Goal: Communication & Community: Answer question/provide support

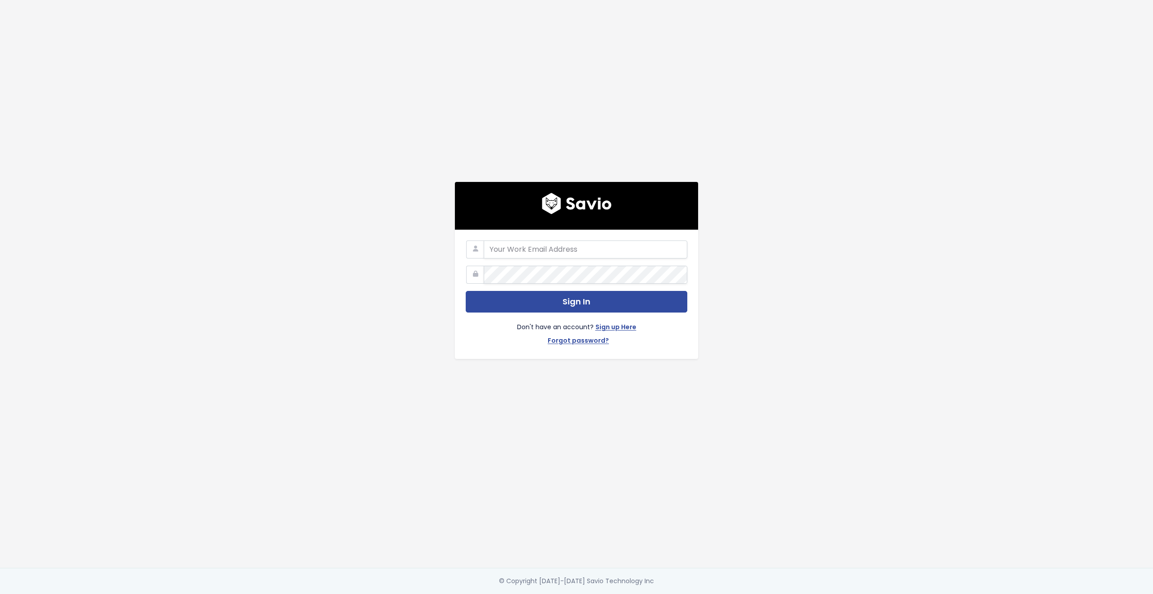
click at [673, 593] on com-1password-button at bounding box center [576, 594] width 1153 height 0
type input "customerservice@hole19golf.com"
click at [304, 270] on main "customerservice@hole19golf.com Sign In Don't have an account? Sign up Here Forg…" at bounding box center [576, 297] width 1153 height 594
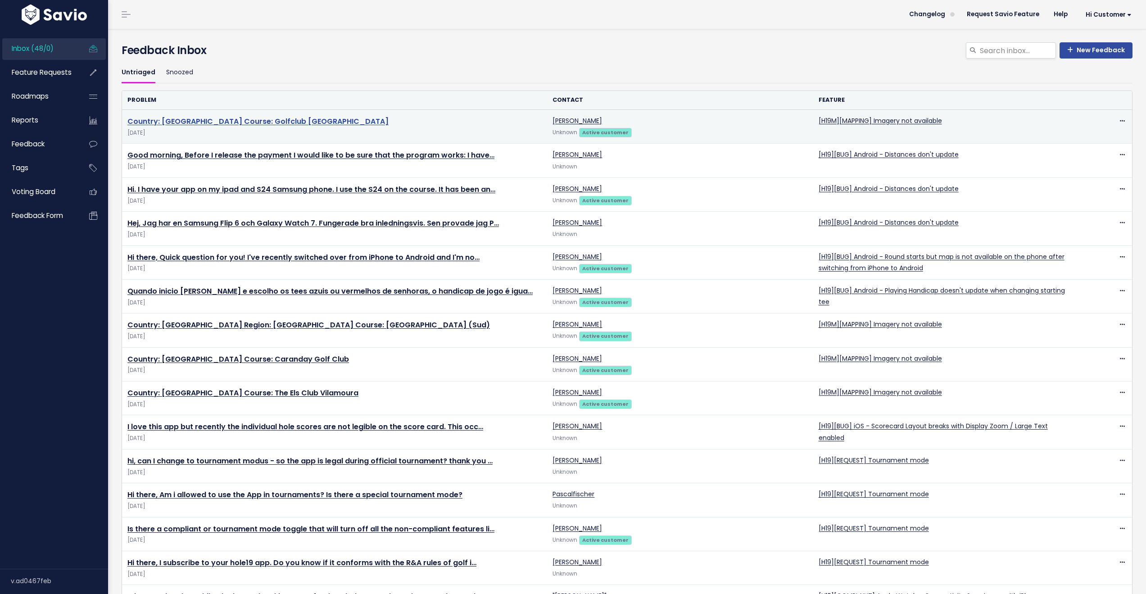
click at [288, 121] on link "Country: [GEOGRAPHIC_DATA] Course: Golfclub [GEOGRAPHIC_DATA]" at bounding box center [257, 121] width 261 height 10
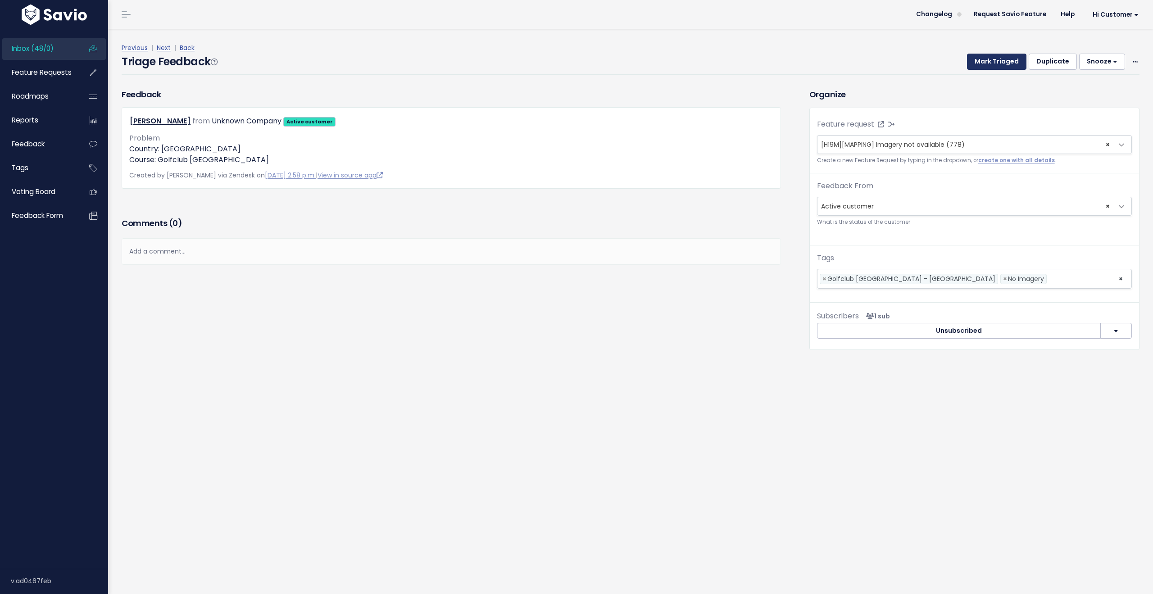
click at [991, 62] on button "Mark Triaged" at bounding box center [996, 62] width 59 height 16
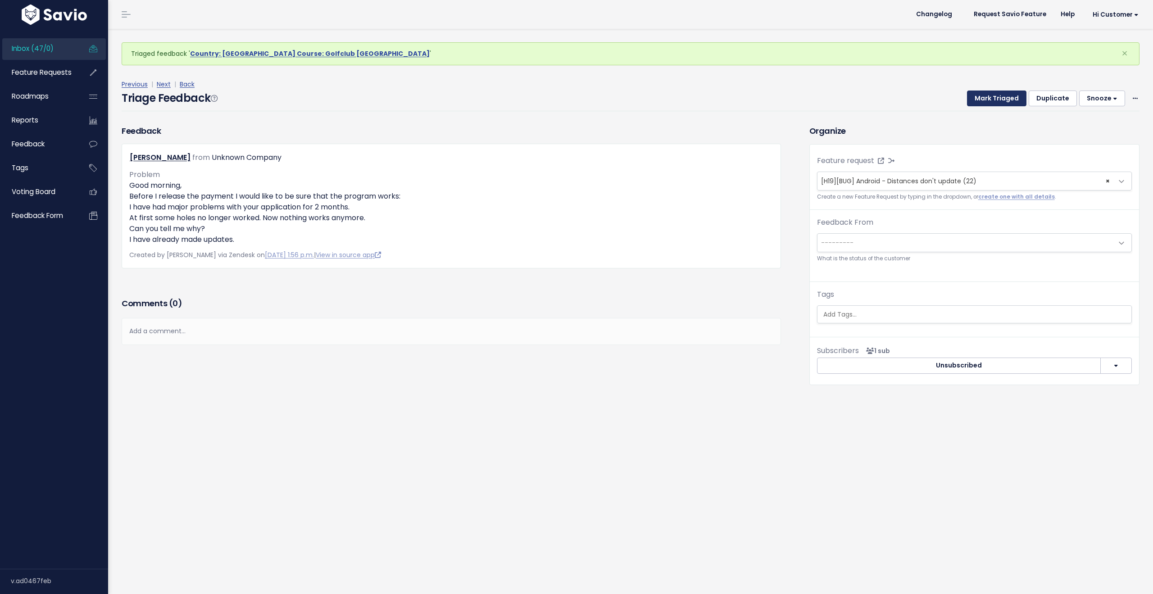
click at [988, 99] on button "Mark Triaged" at bounding box center [996, 99] width 59 height 16
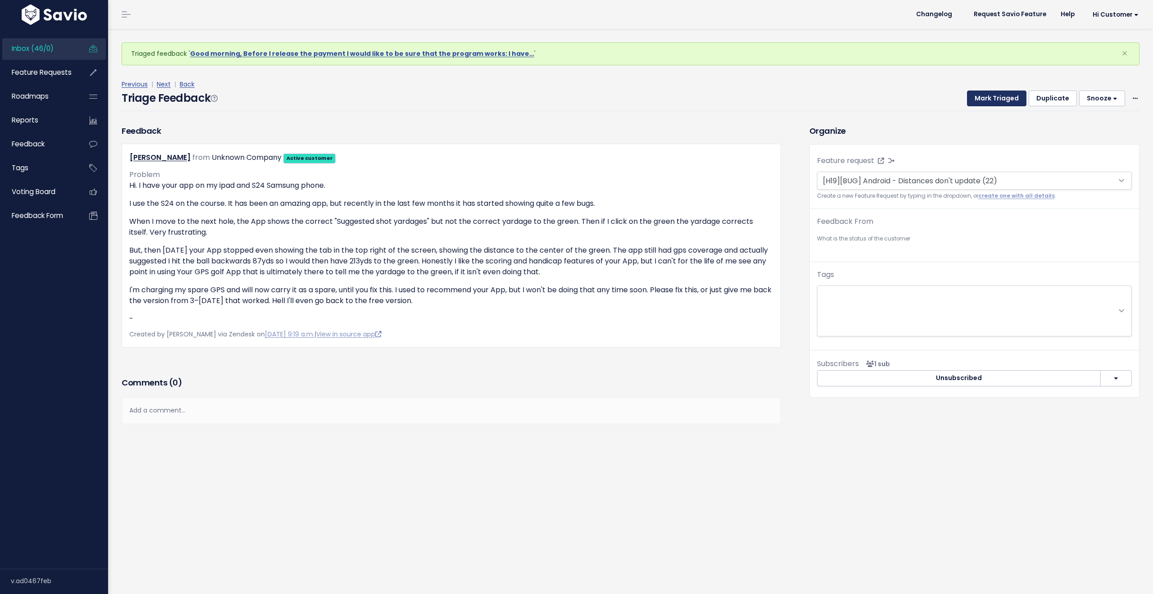
click at [988, 99] on button "Mark Triaged" at bounding box center [996, 99] width 59 height 16
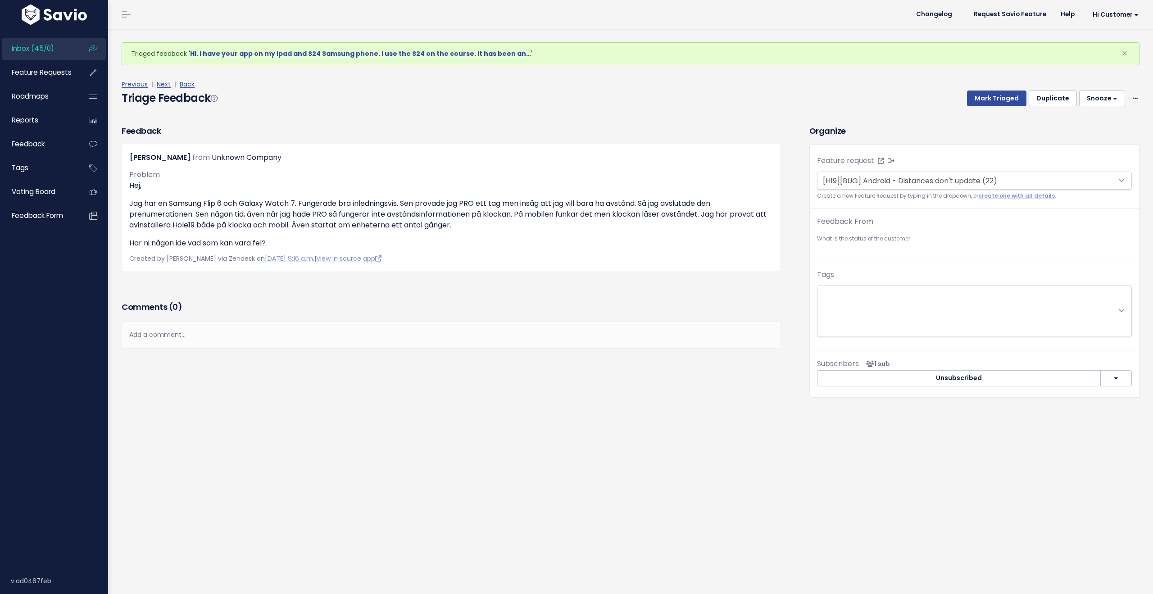
click at [988, 99] on button "Mark Triaged" at bounding box center [996, 99] width 59 height 16
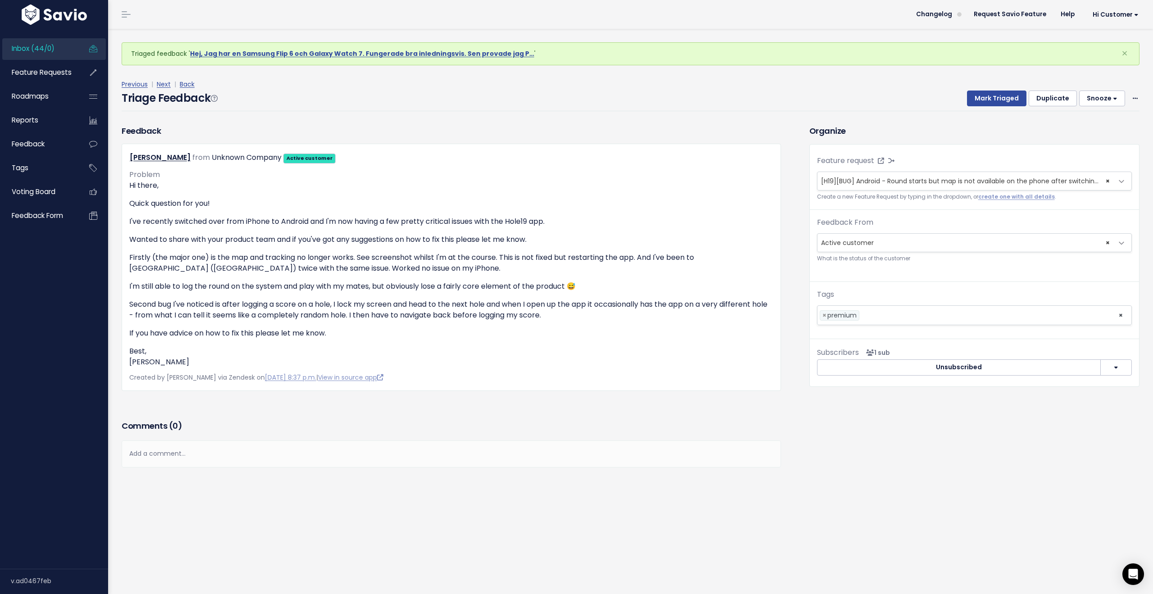
click at [37, 50] on span "Inbox (44/0)" at bounding box center [33, 48] width 43 height 9
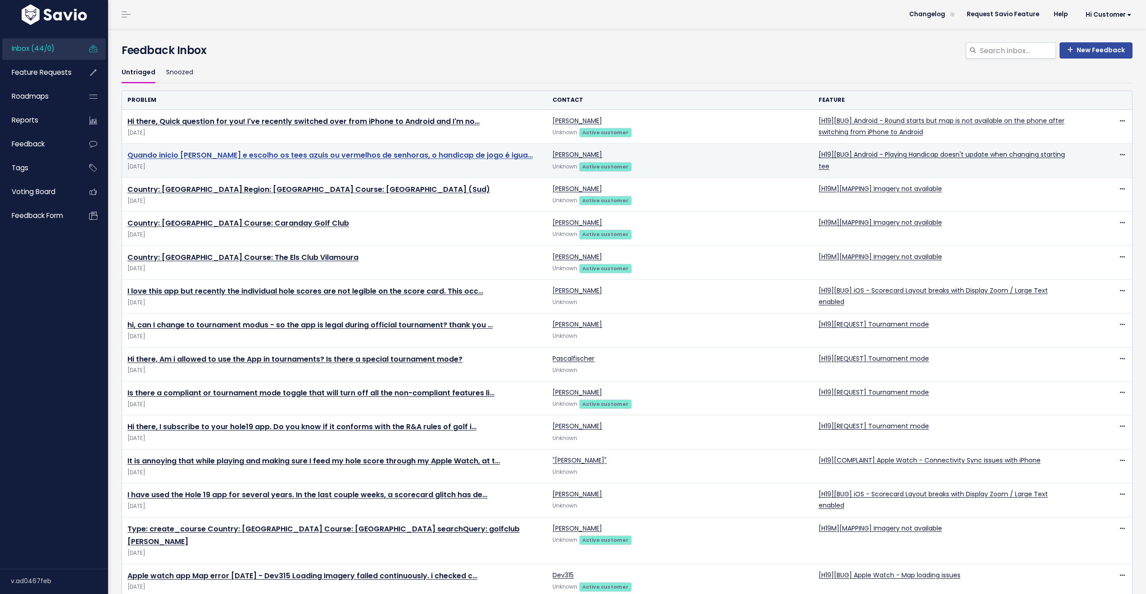
click at [432, 154] on link "Quando inicio uma ronda e escolho os tees azuis ou vermelhos de senhoras, o han…" at bounding box center [329, 155] width 405 height 10
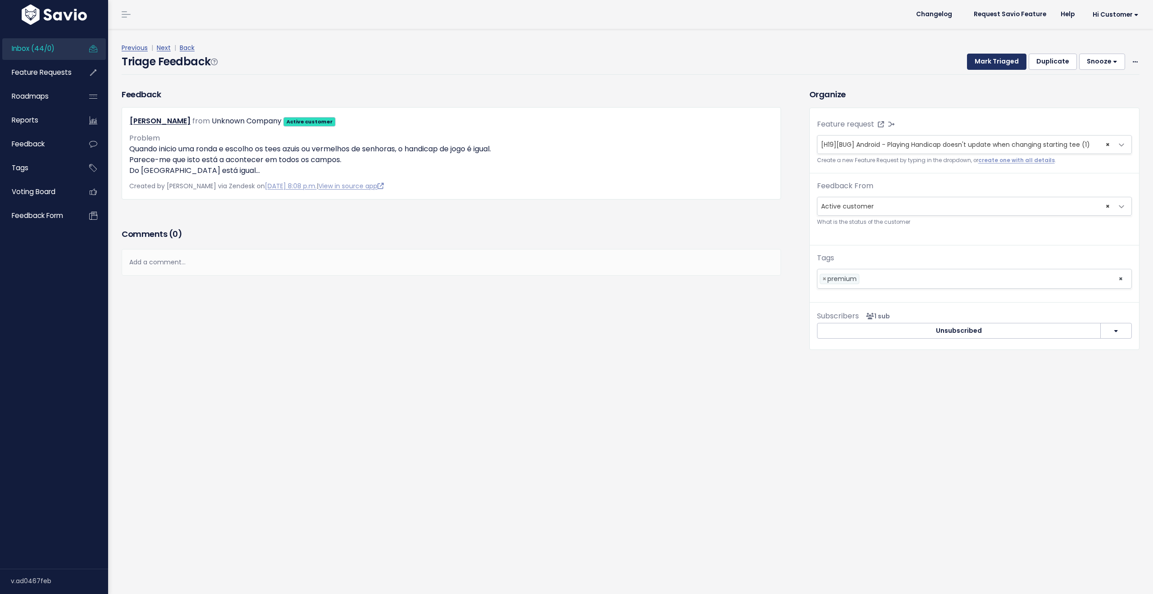
click at [983, 60] on button "Mark Triaged" at bounding box center [996, 62] width 59 height 16
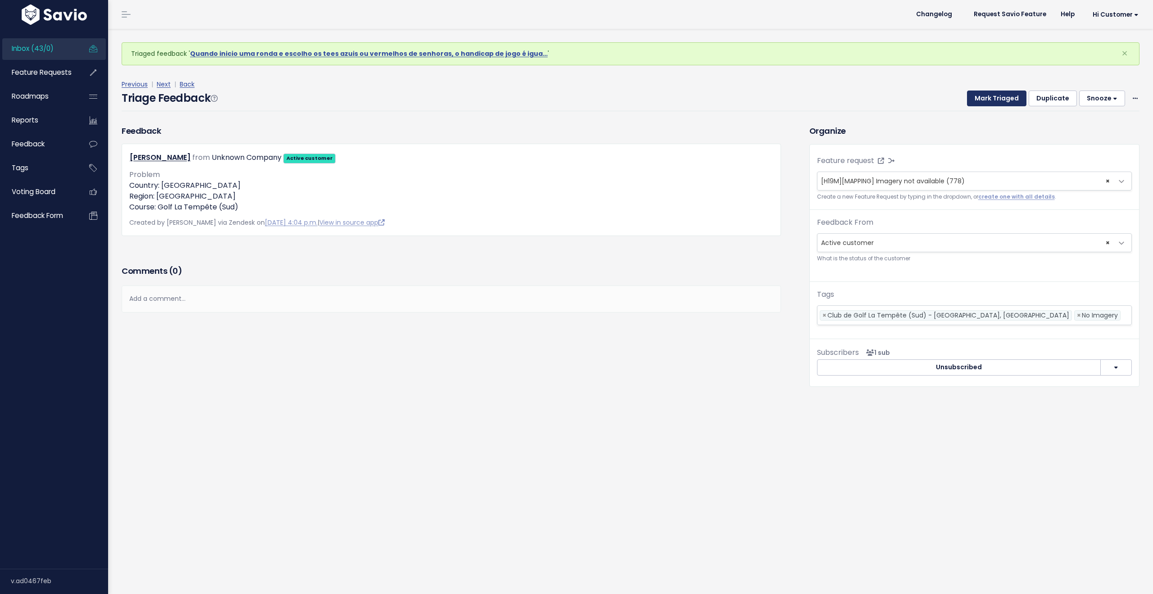
click at [989, 93] on button "Mark Triaged" at bounding box center [996, 99] width 59 height 16
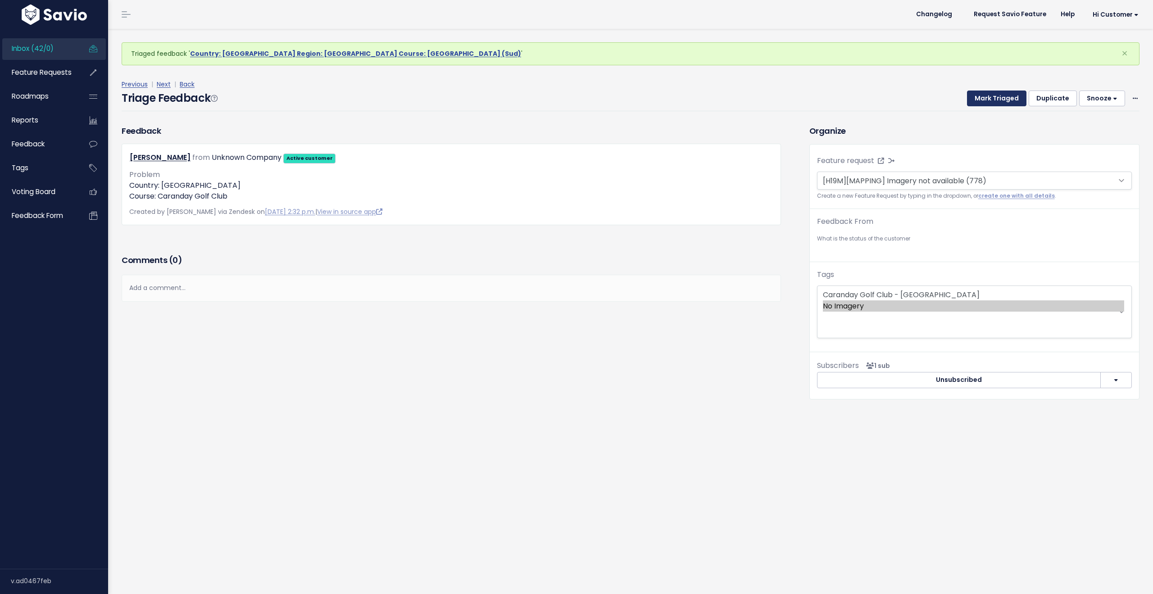
click at [987, 99] on button "Mark Triaged" at bounding box center [996, 99] width 59 height 16
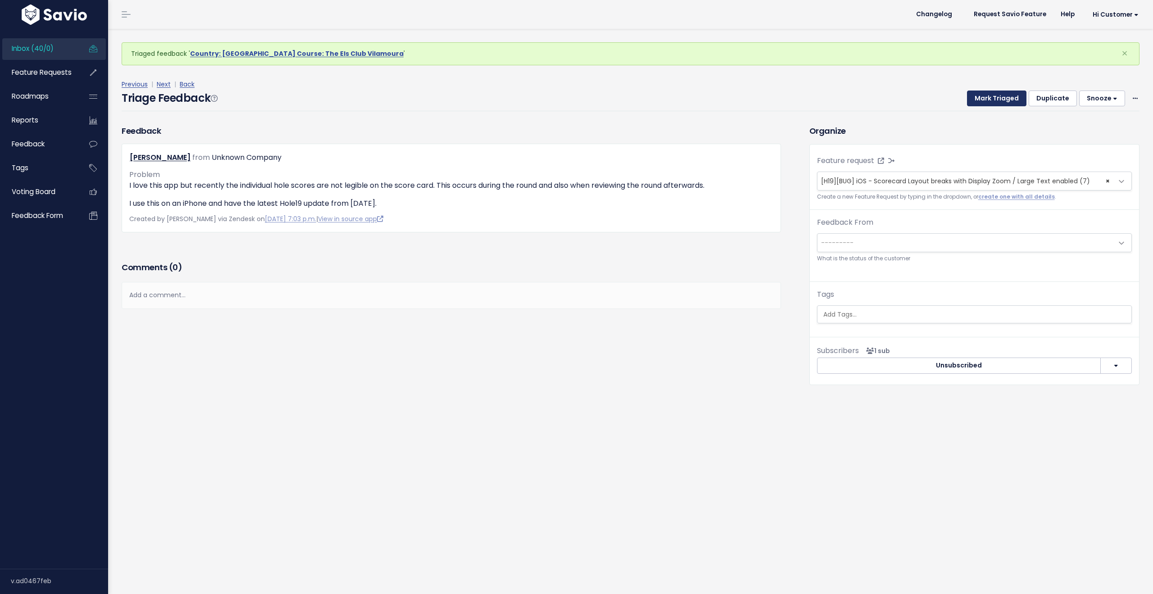
click at [987, 99] on button "Mark Triaged" at bounding box center [996, 99] width 59 height 16
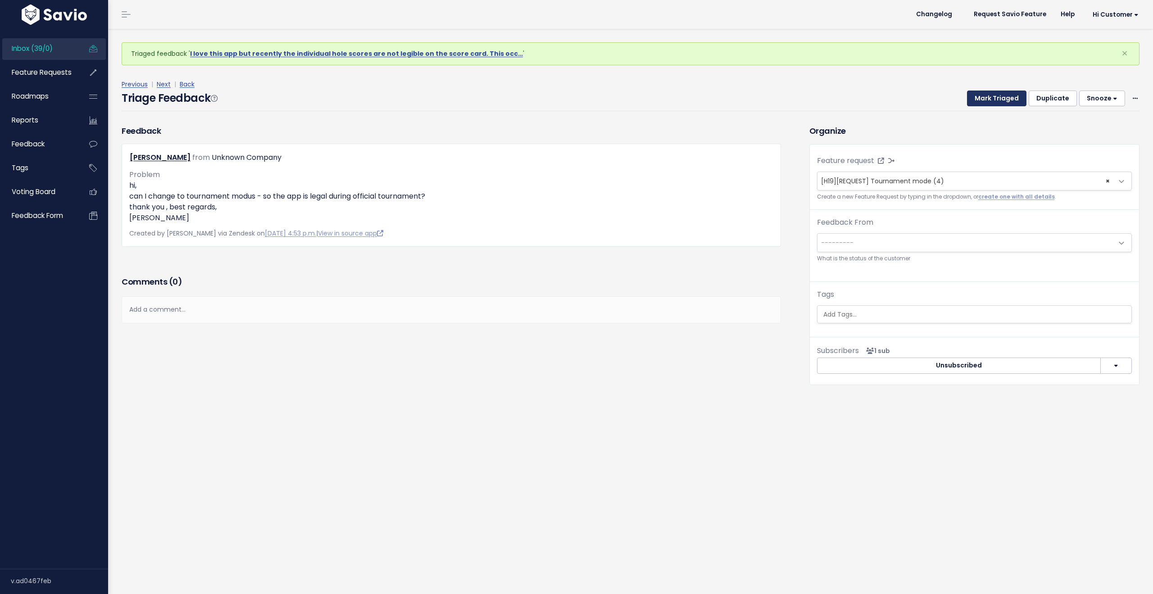
click at [987, 99] on button "Mark Triaged" at bounding box center [996, 99] width 59 height 16
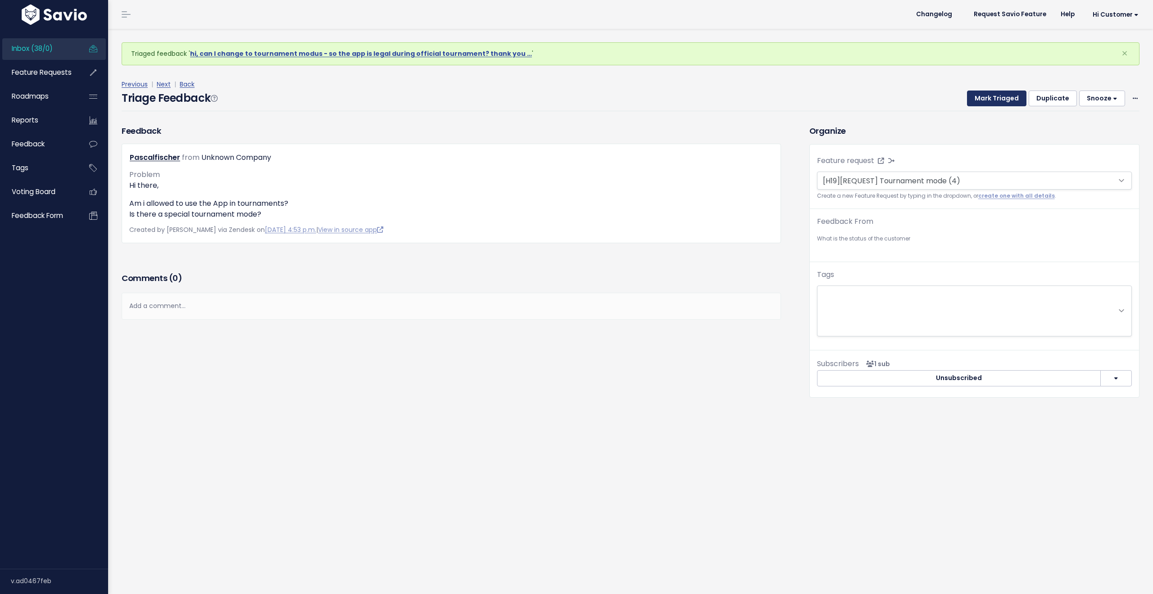
click at [987, 99] on button "Mark Triaged" at bounding box center [996, 99] width 59 height 16
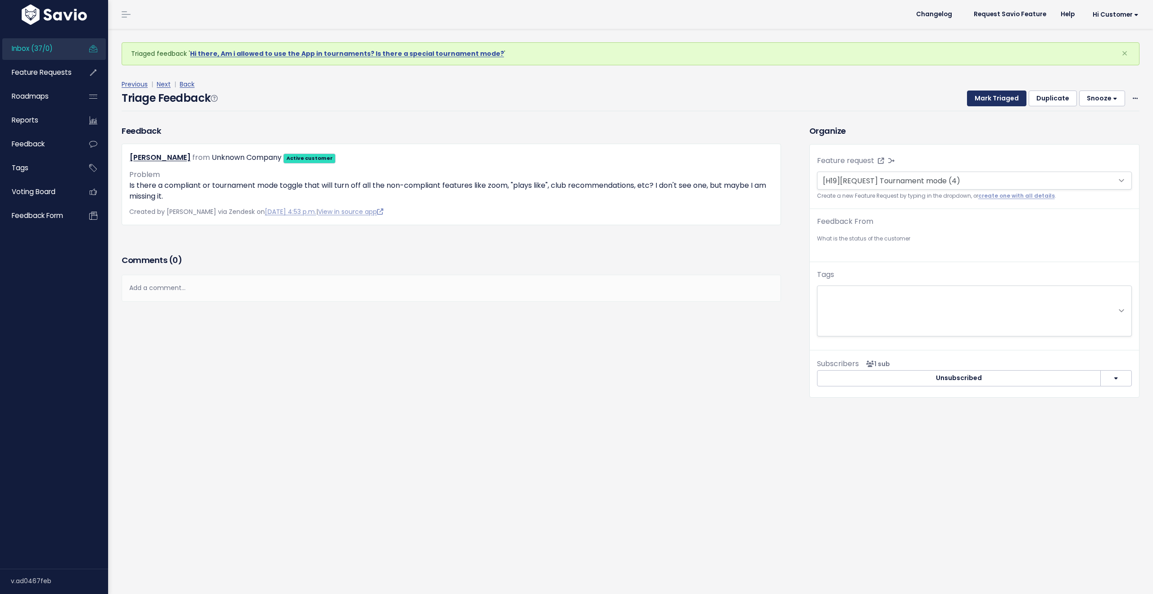
click at [987, 99] on button "Mark Triaged" at bounding box center [996, 99] width 59 height 16
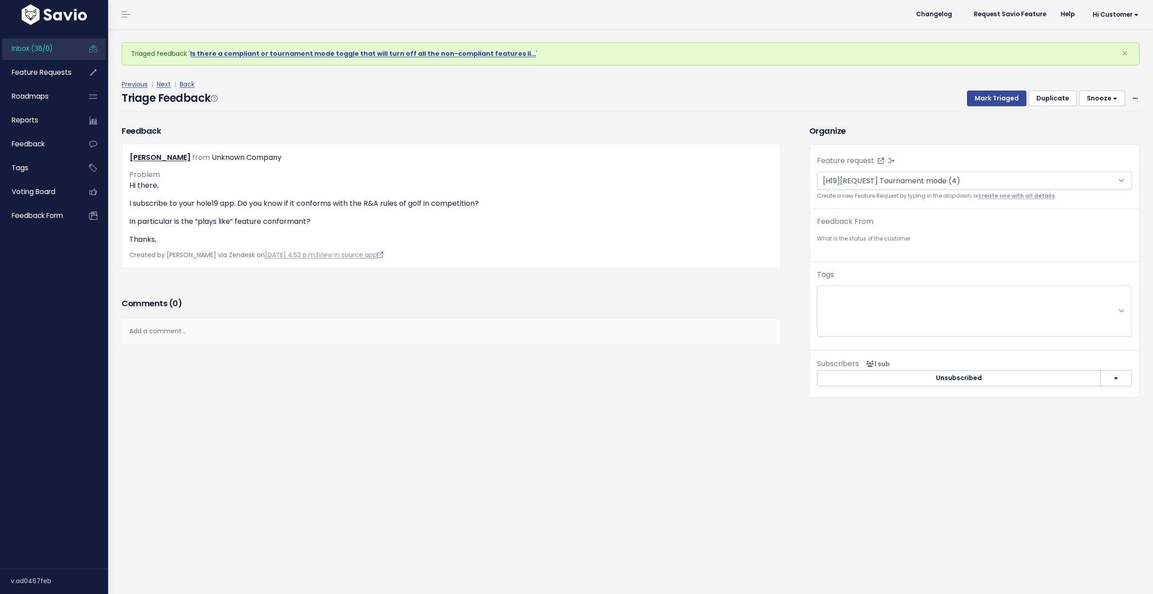
click at [987, 99] on button "Mark Triaged" at bounding box center [996, 99] width 59 height 16
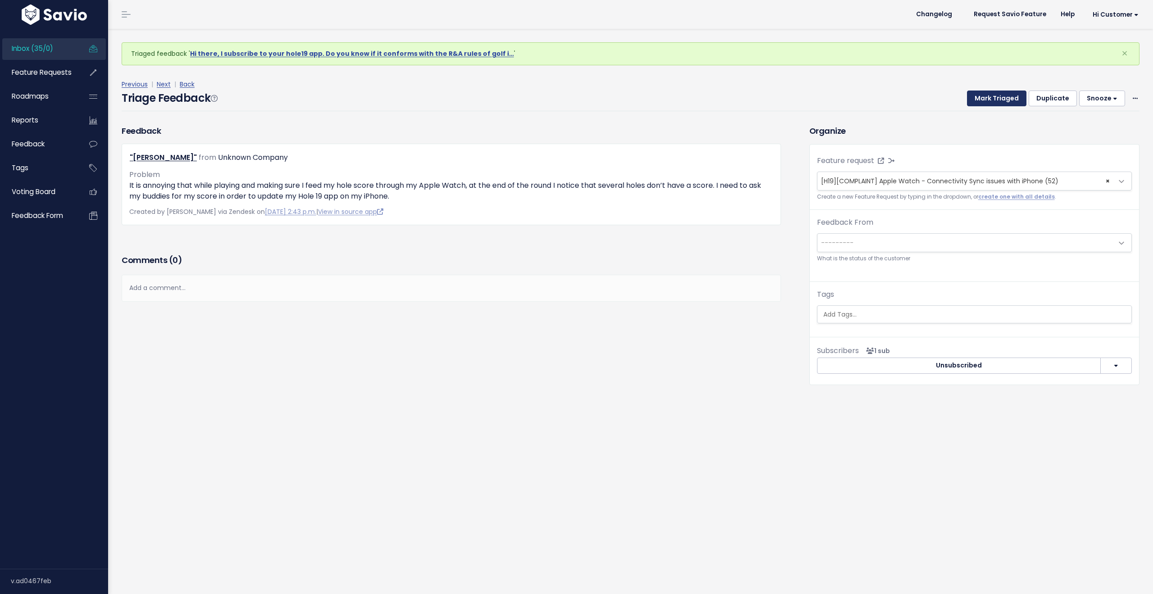
click at [987, 99] on button "Mark Triaged" at bounding box center [996, 99] width 59 height 16
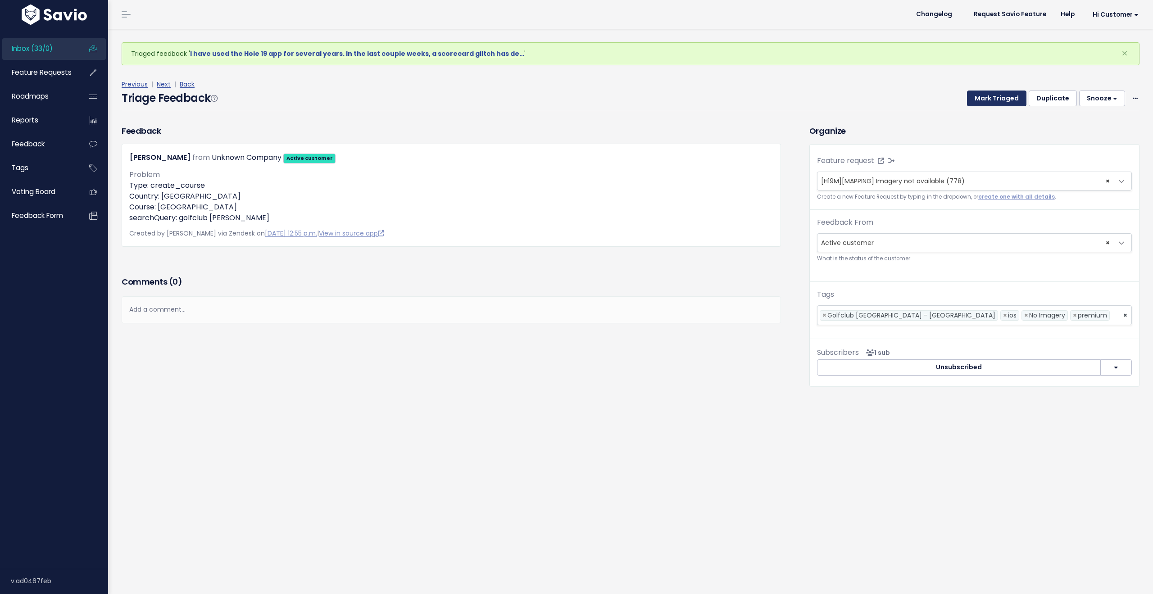
click at [987, 99] on button "Mark Triaged" at bounding box center [996, 99] width 59 height 16
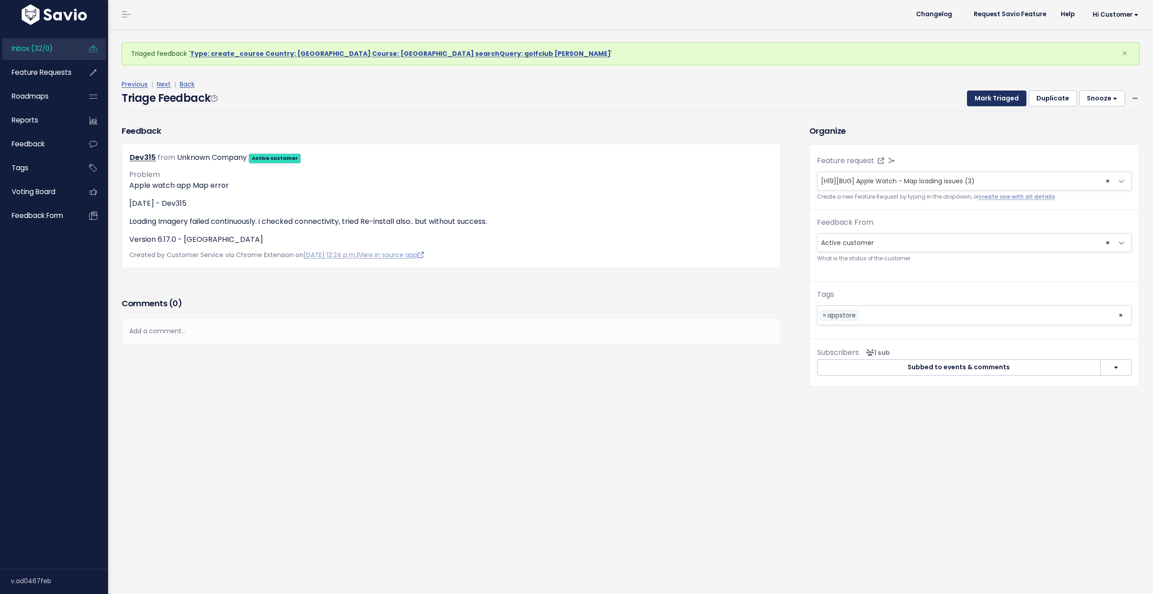
click at [987, 99] on button "Mark Triaged" at bounding box center [996, 99] width 59 height 16
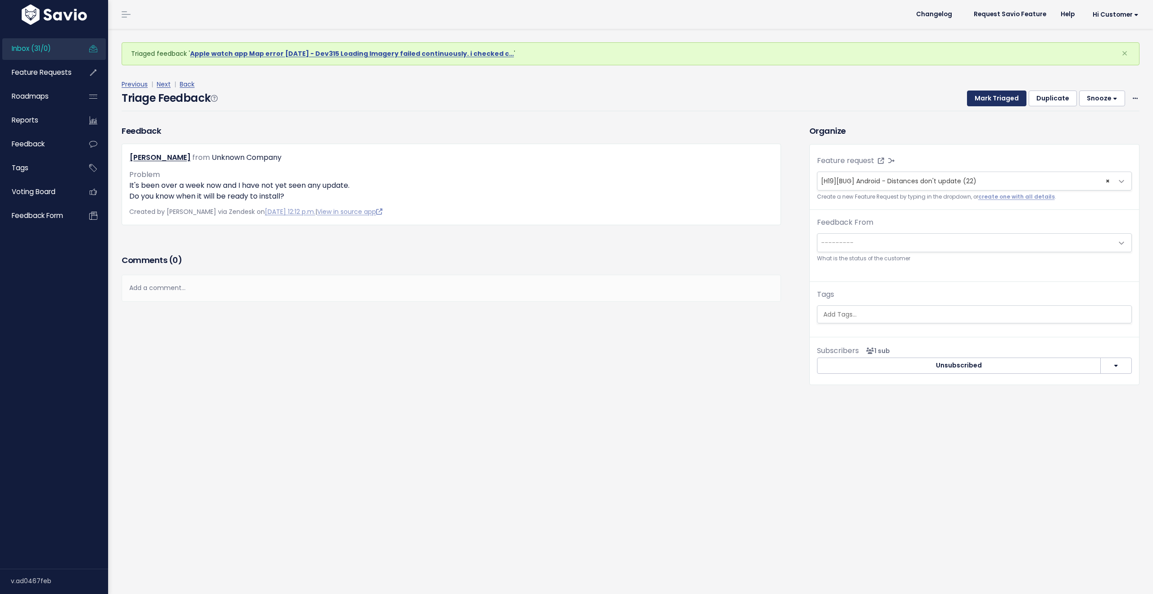
click at [987, 99] on button "Mark Triaged" at bounding box center [996, 99] width 59 height 16
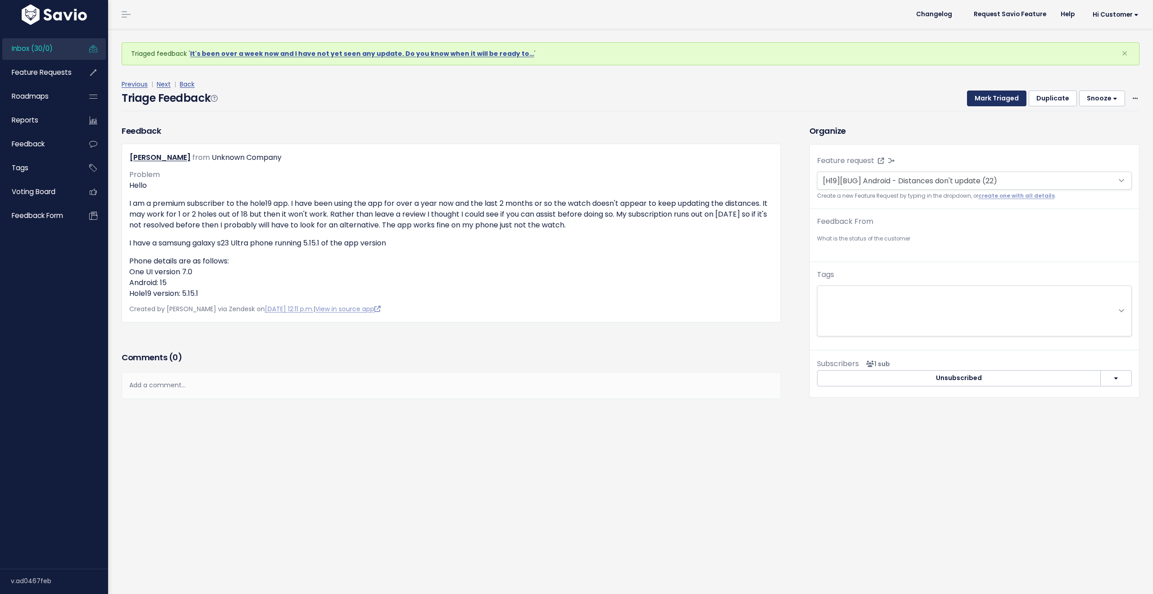
click at [987, 99] on button "Mark Triaged" at bounding box center [996, 99] width 59 height 16
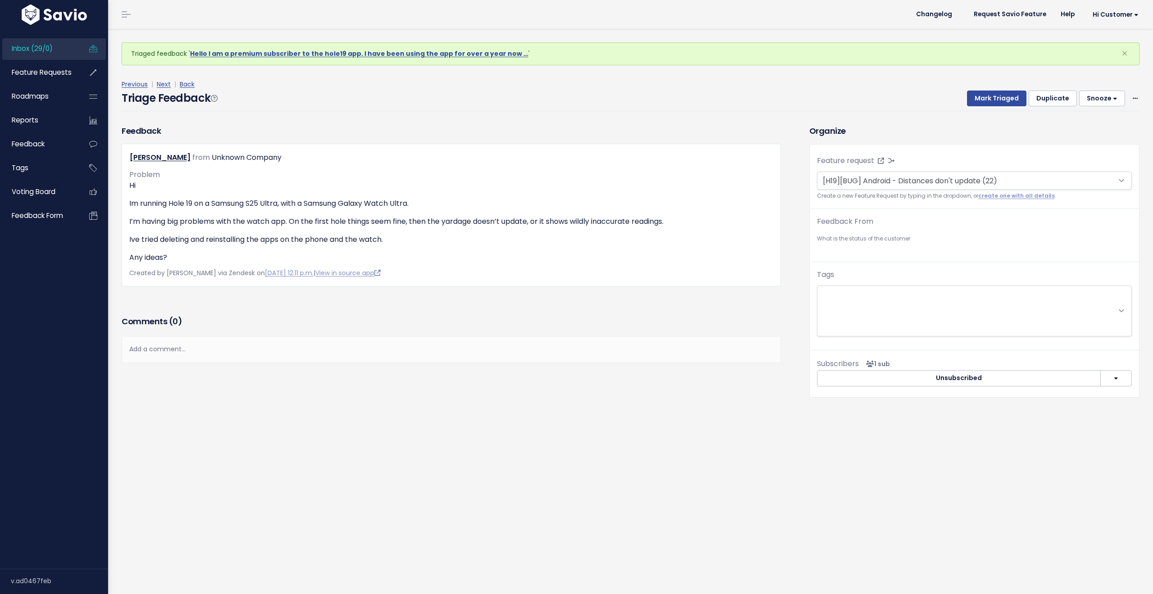
click at [987, 99] on button "Mark Triaged" at bounding box center [996, 99] width 59 height 16
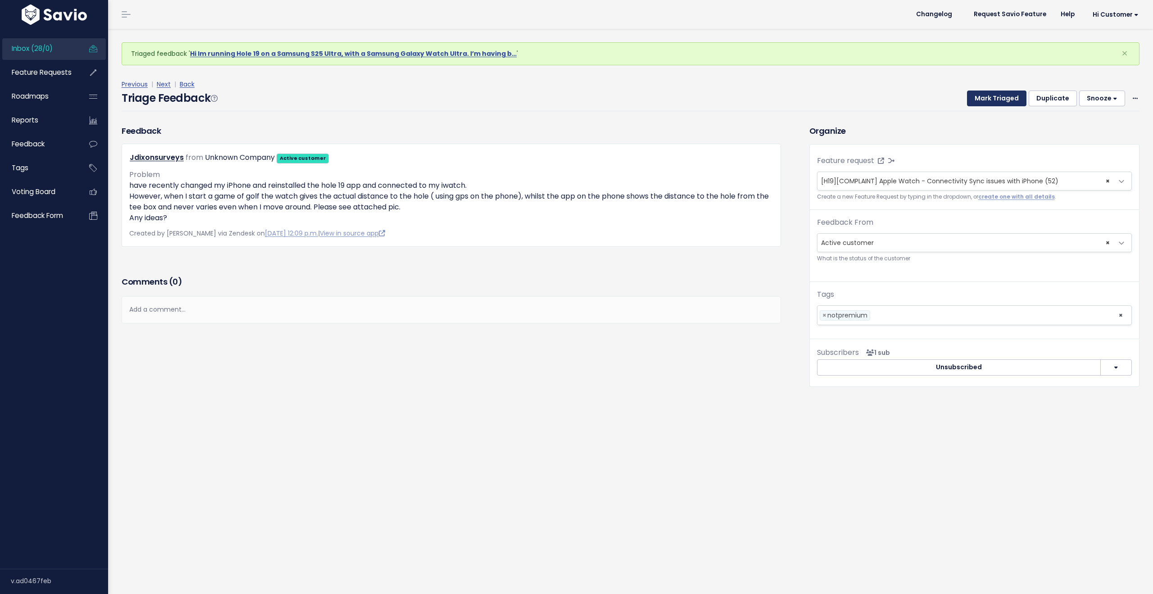
click at [987, 99] on button "Mark Triaged" at bounding box center [996, 99] width 59 height 16
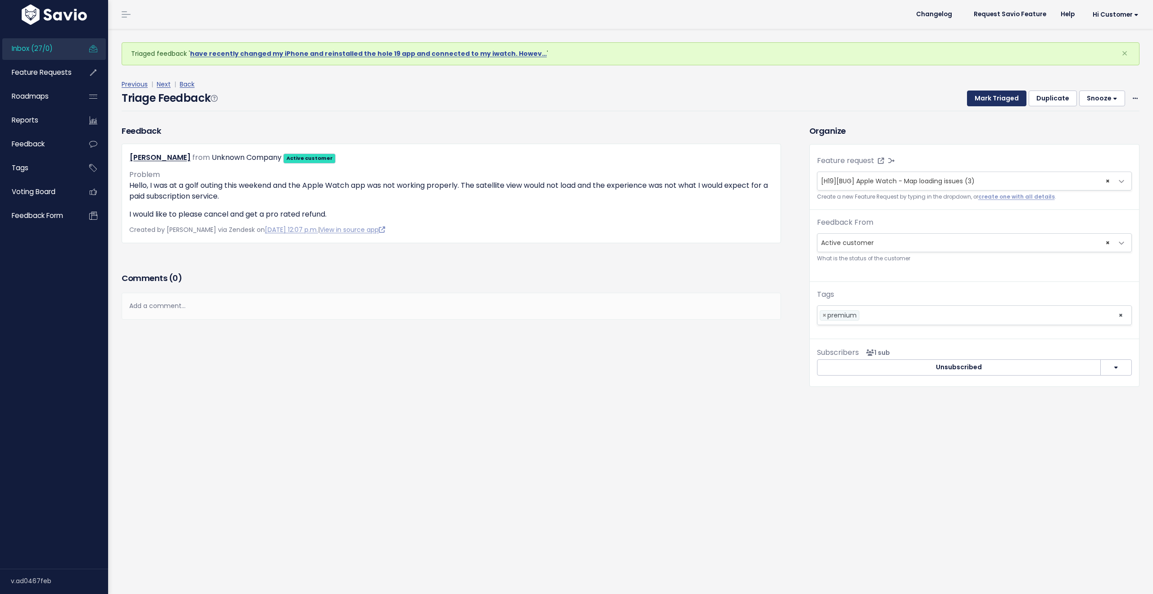
click at [987, 99] on button "Mark Triaged" at bounding box center [996, 99] width 59 height 16
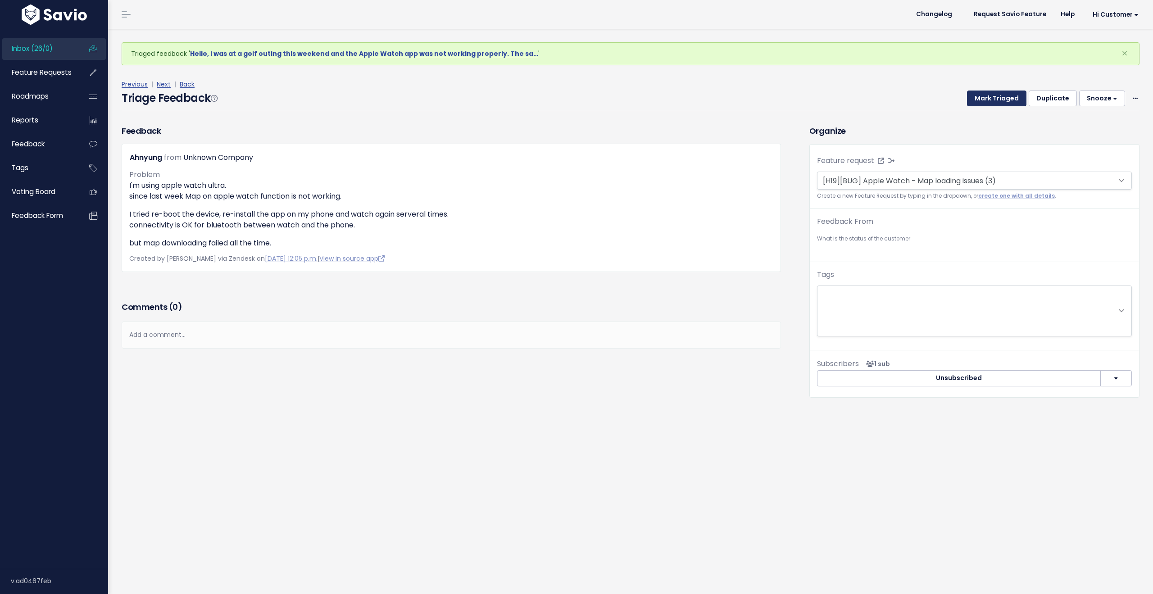
click at [987, 99] on button "Mark Triaged" at bounding box center [996, 99] width 59 height 16
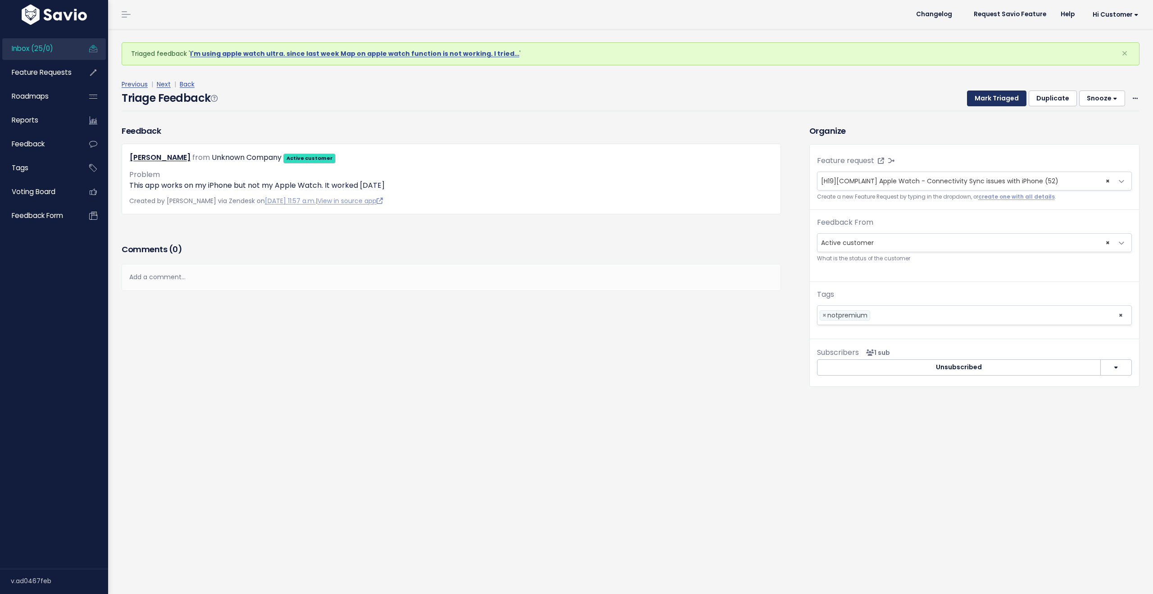
click at [987, 99] on button "Mark Triaged" at bounding box center [996, 99] width 59 height 16
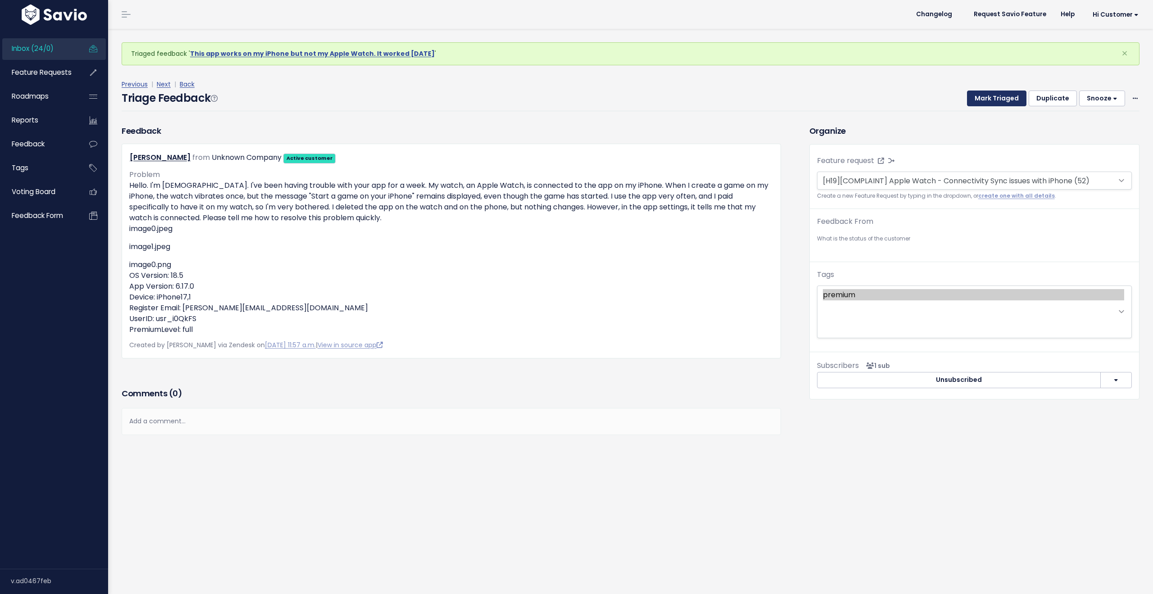
click at [987, 99] on button "Mark Triaged" at bounding box center [996, 99] width 59 height 16
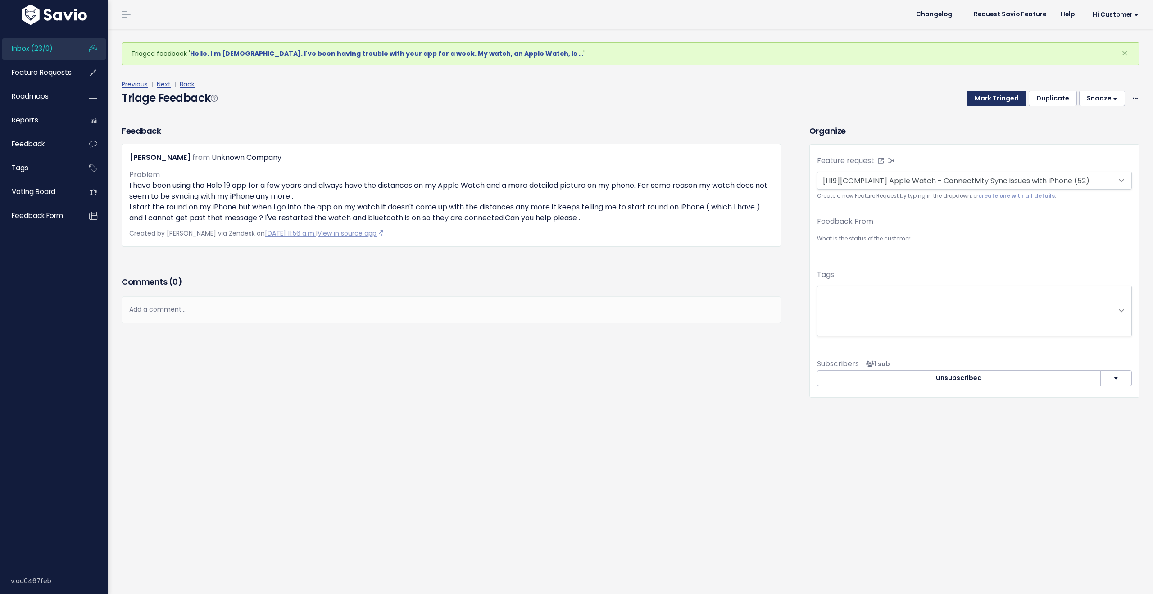
click at [987, 99] on button "Mark Triaged" at bounding box center [996, 99] width 59 height 16
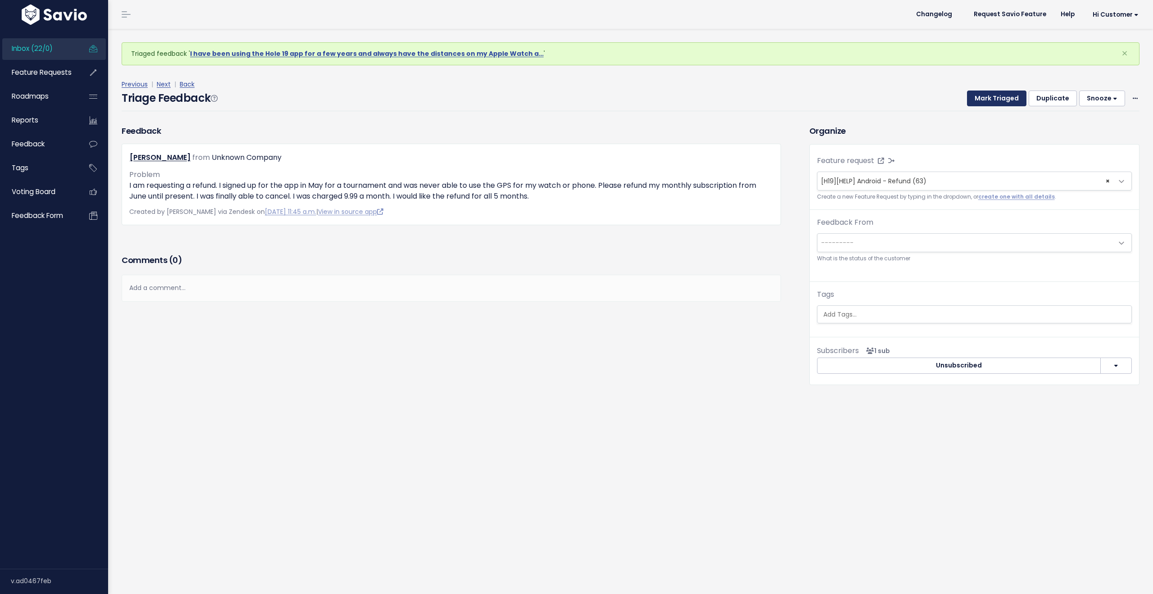
click at [987, 99] on button "Mark Triaged" at bounding box center [996, 99] width 59 height 16
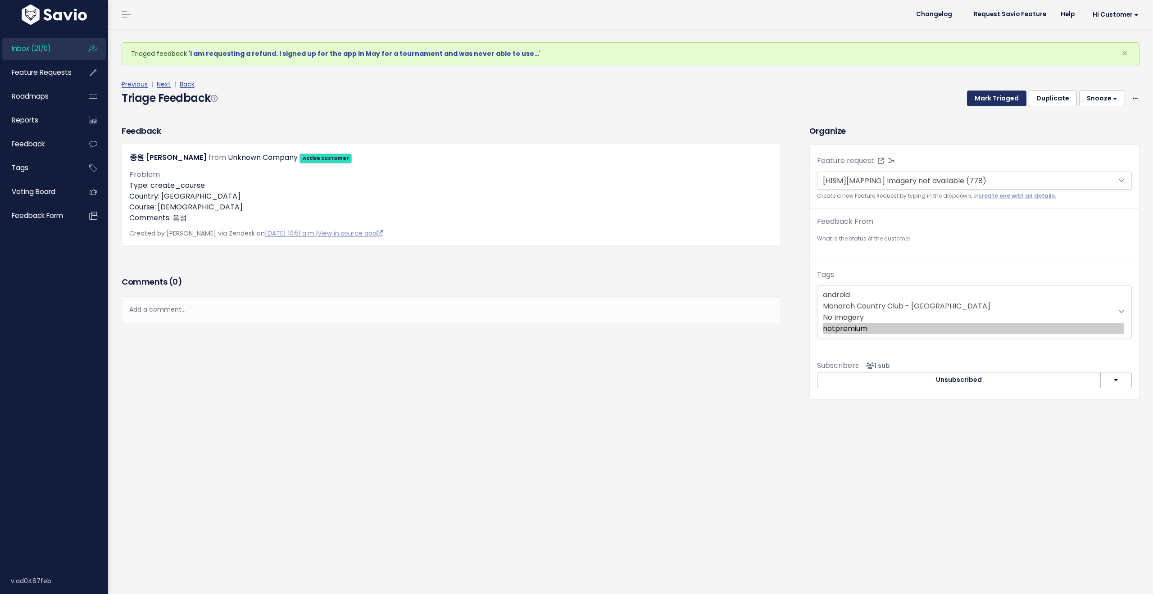
click at [987, 99] on button "Mark Triaged" at bounding box center [996, 99] width 59 height 16
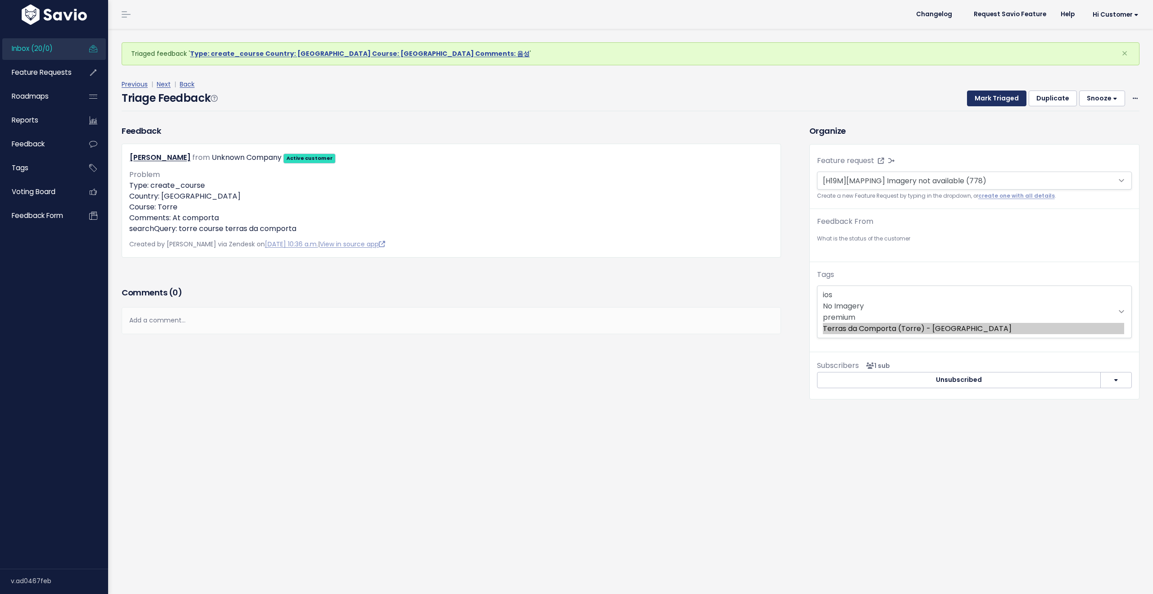
click at [987, 99] on button "Mark Triaged" at bounding box center [996, 99] width 59 height 16
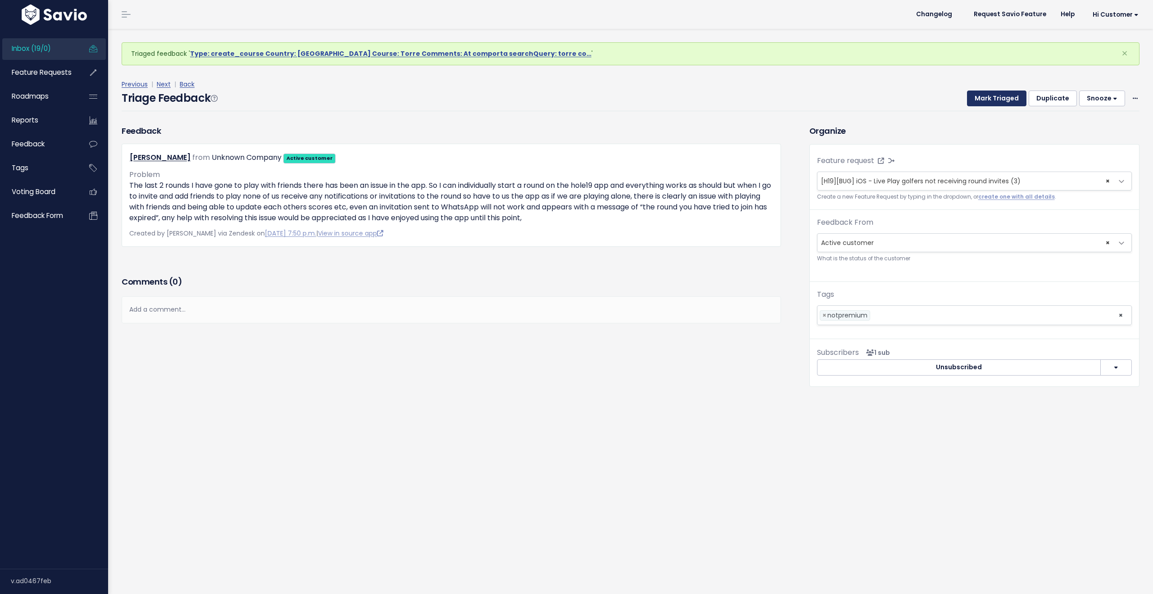
click at [987, 99] on button "Mark Triaged" at bounding box center [996, 99] width 59 height 16
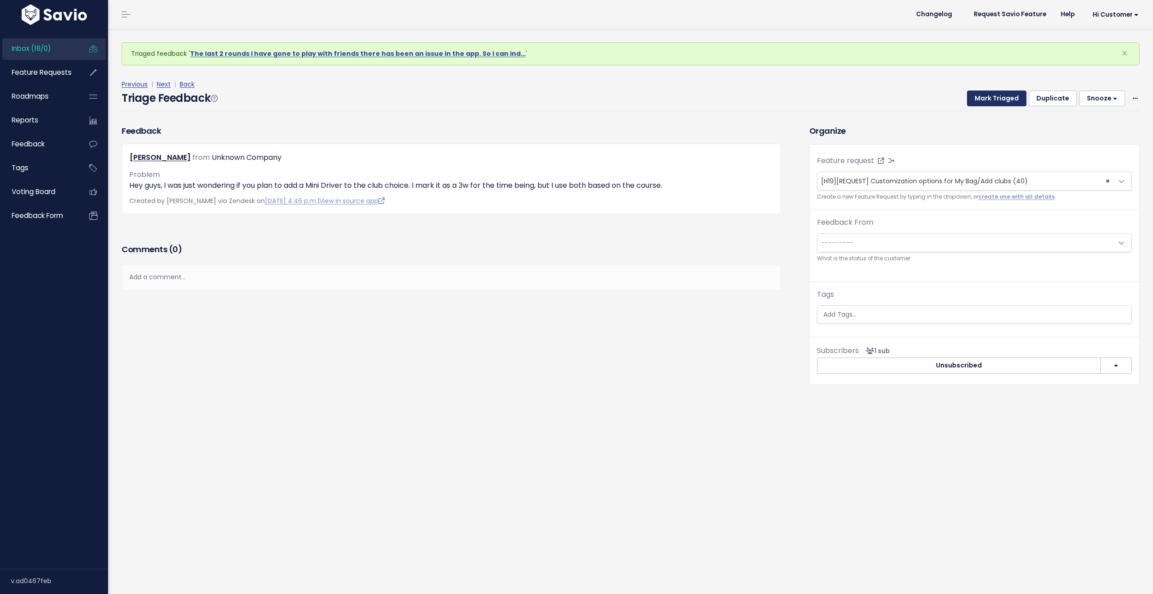
click at [987, 99] on button "Mark Triaged" at bounding box center [996, 99] width 59 height 16
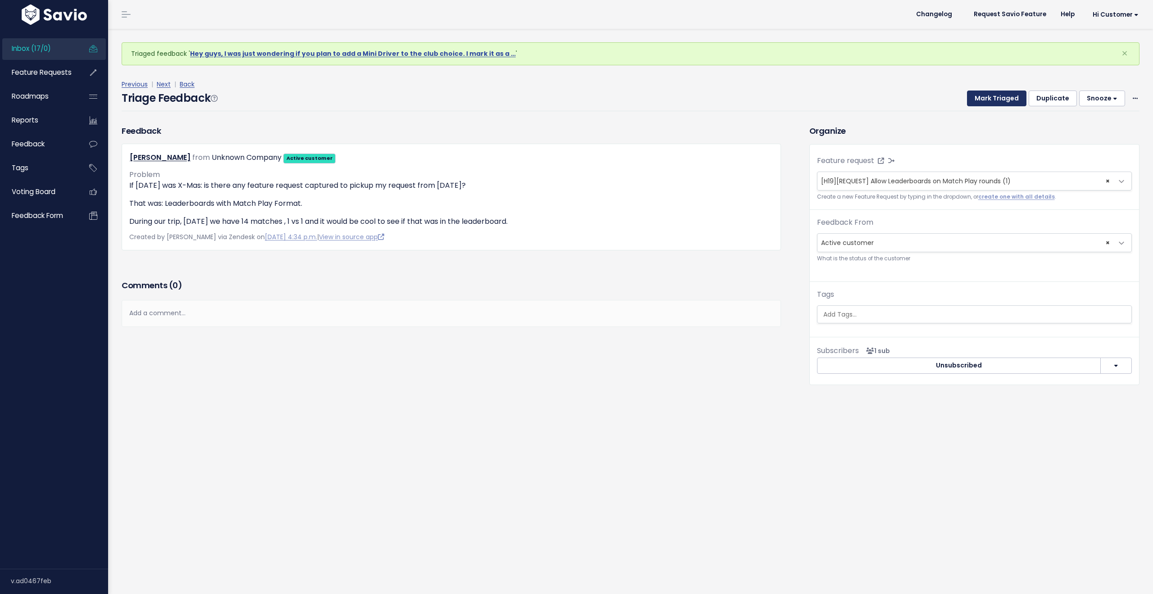
click at [987, 99] on button "Mark Triaged" at bounding box center [996, 99] width 59 height 16
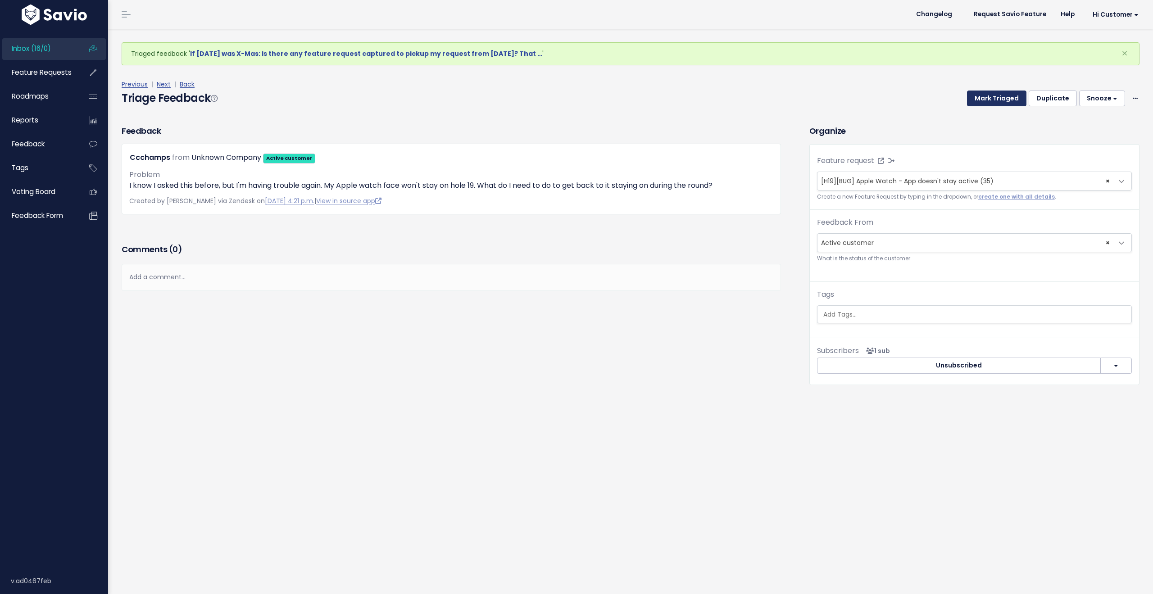
click at [987, 99] on button "Mark Triaged" at bounding box center [996, 99] width 59 height 16
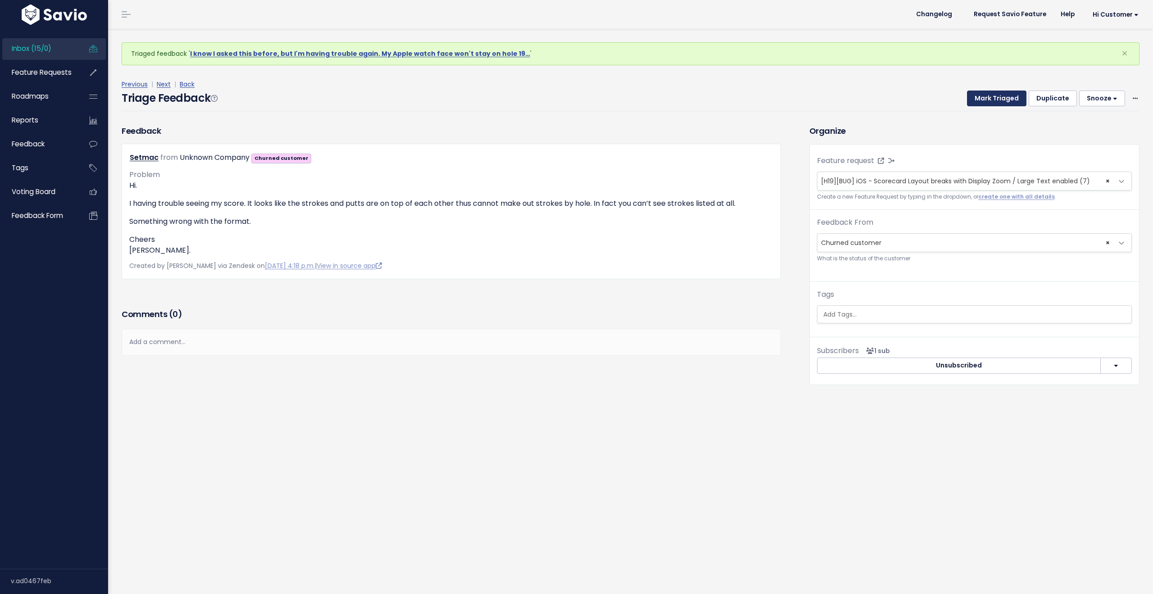
click at [987, 99] on button "Mark Triaged" at bounding box center [996, 99] width 59 height 16
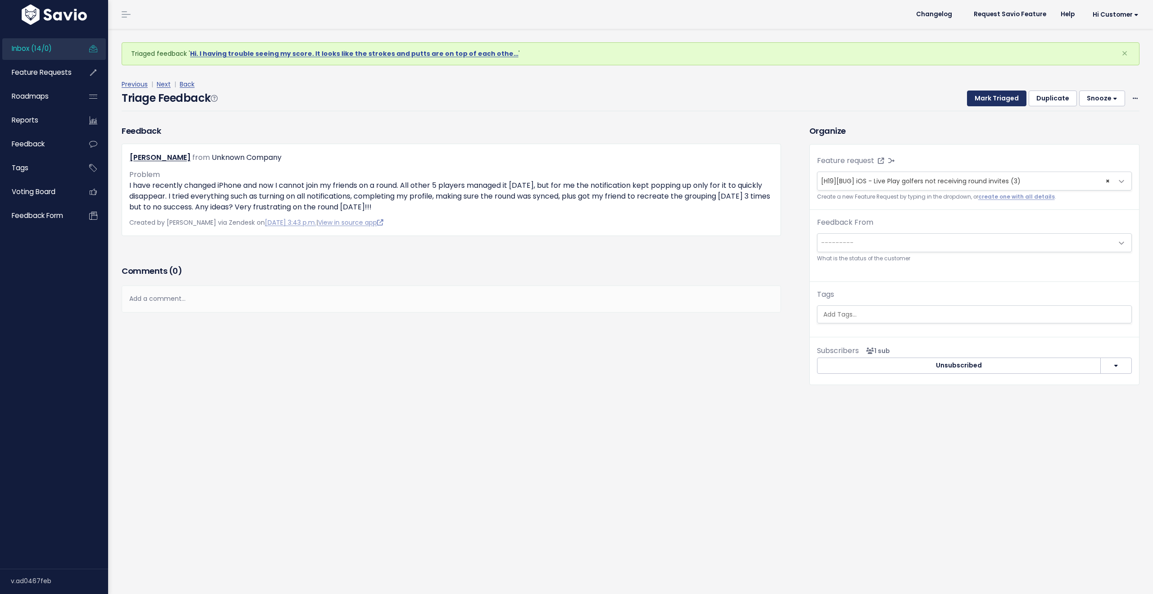
click at [987, 99] on button "Mark Triaged" at bounding box center [996, 99] width 59 height 16
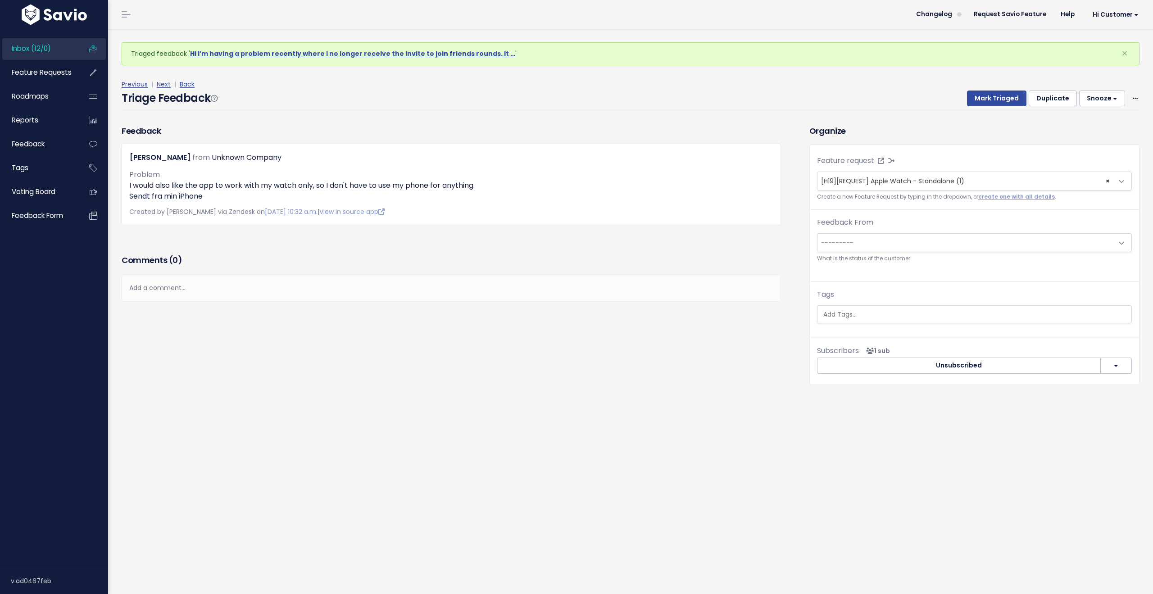
click at [24, 49] on span "Inbox (12/0)" at bounding box center [31, 48] width 39 height 9
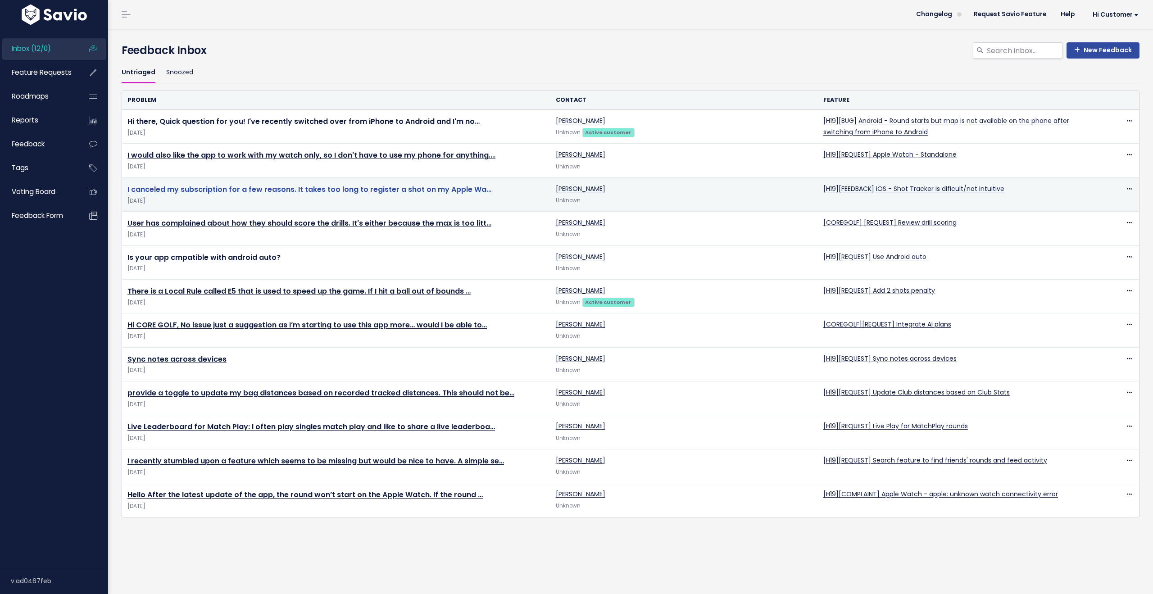
click at [402, 190] on link "I canceled my subscription for a few reasons. It takes too long to register a s…" at bounding box center [309, 189] width 364 height 10
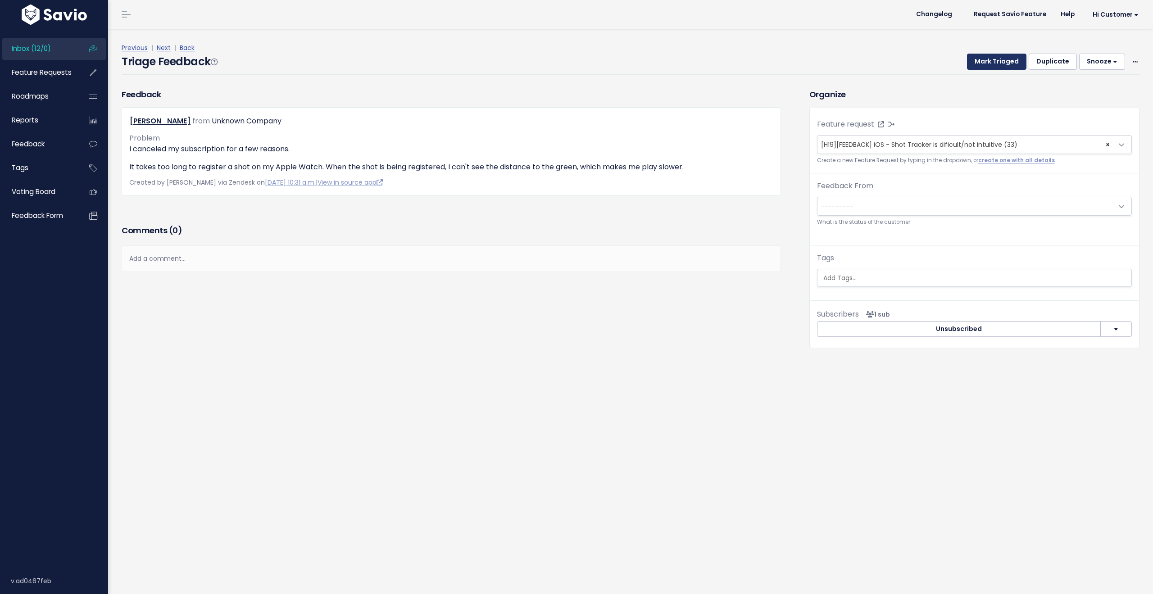
click at [977, 57] on button "Mark Triaged" at bounding box center [996, 62] width 59 height 16
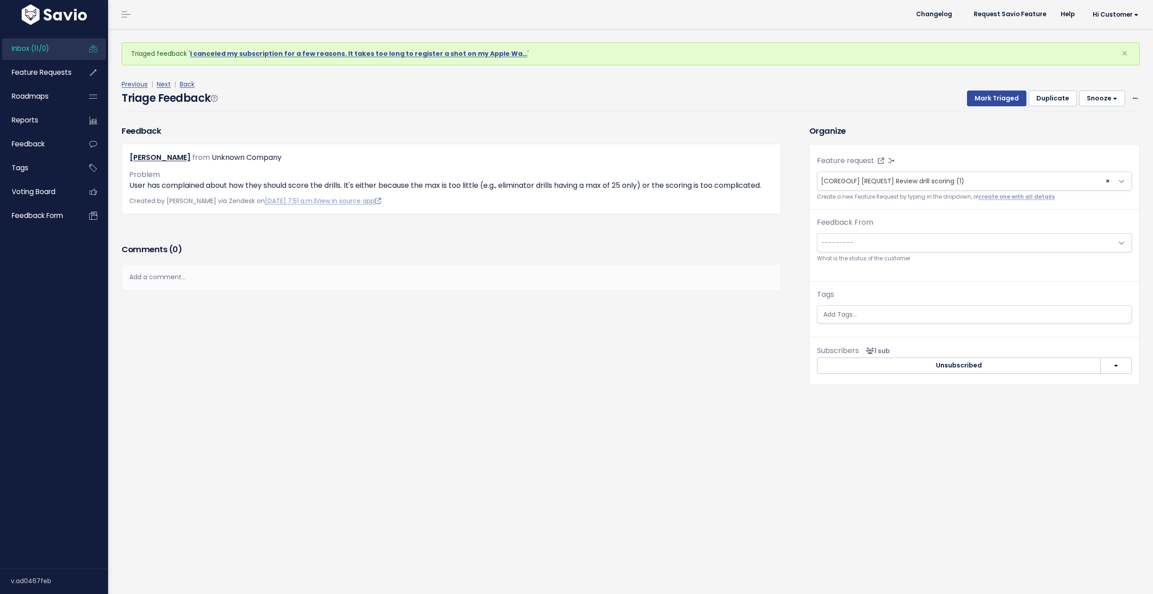
click at [57, 44] on link "Inbox (11/0)" at bounding box center [38, 48] width 72 height 21
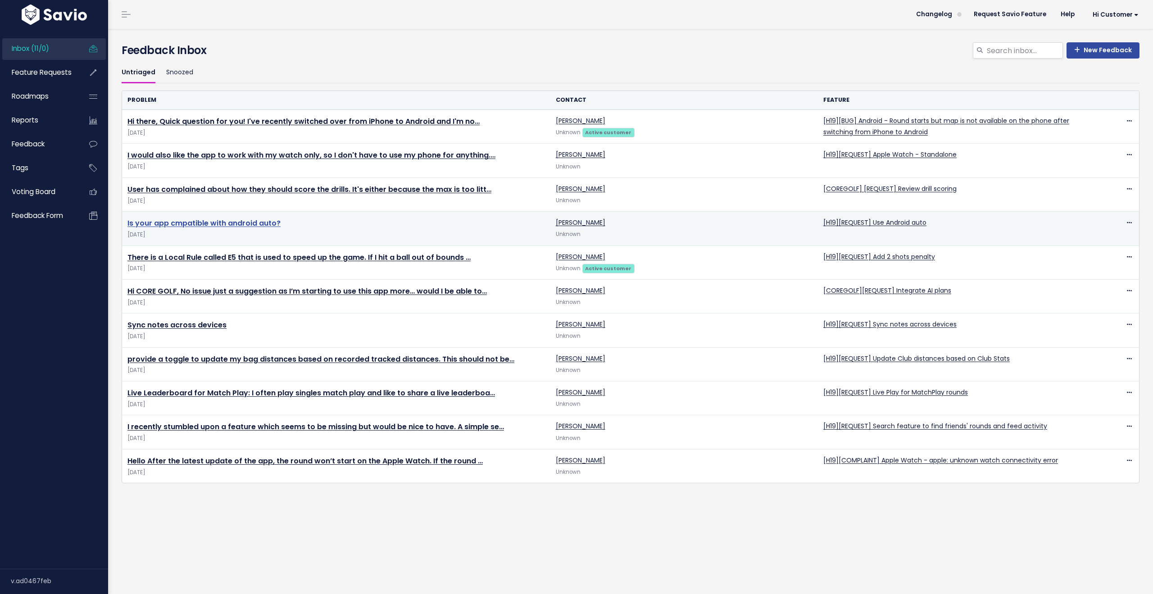
click at [255, 222] on link "Is your app cmpatible with android auto?" at bounding box center [203, 223] width 153 height 10
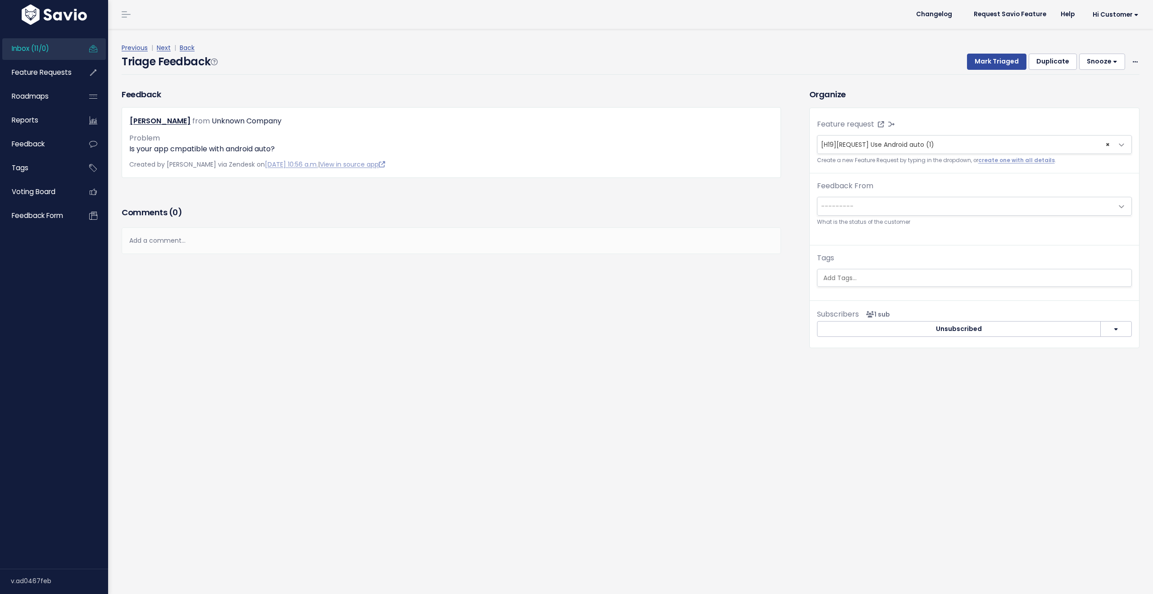
click at [43, 47] on span "Inbox (11/0)" at bounding box center [30, 48] width 37 height 9
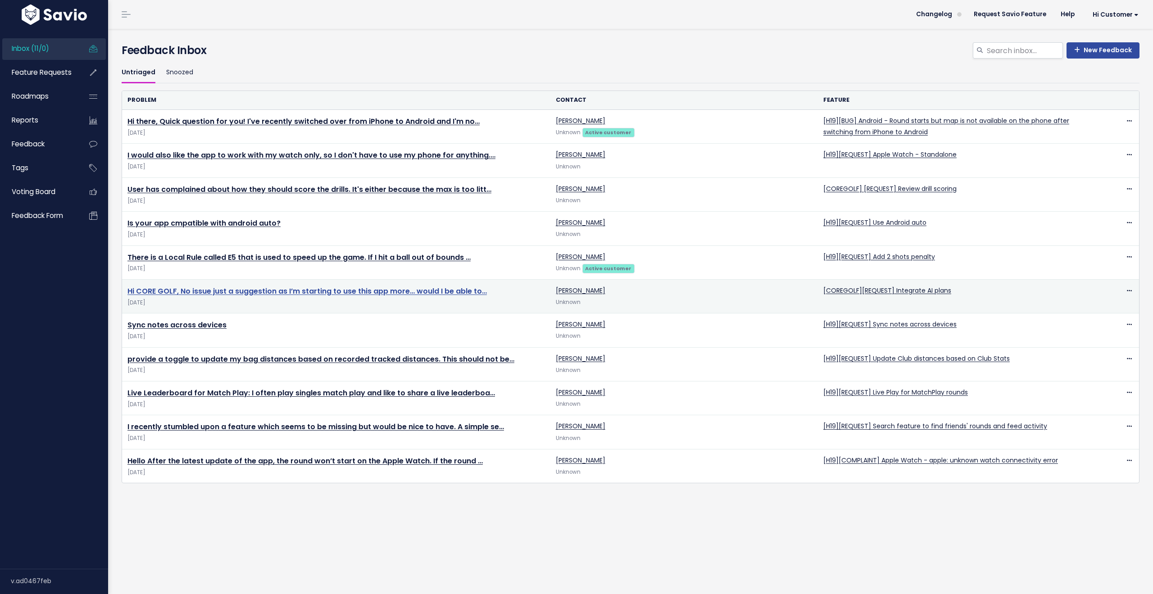
click at [359, 291] on link "Hi CORE GOLF, No issue just a suggestion as I’m starting to use this app more… …" at bounding box center [306, 291] width 359 height 10
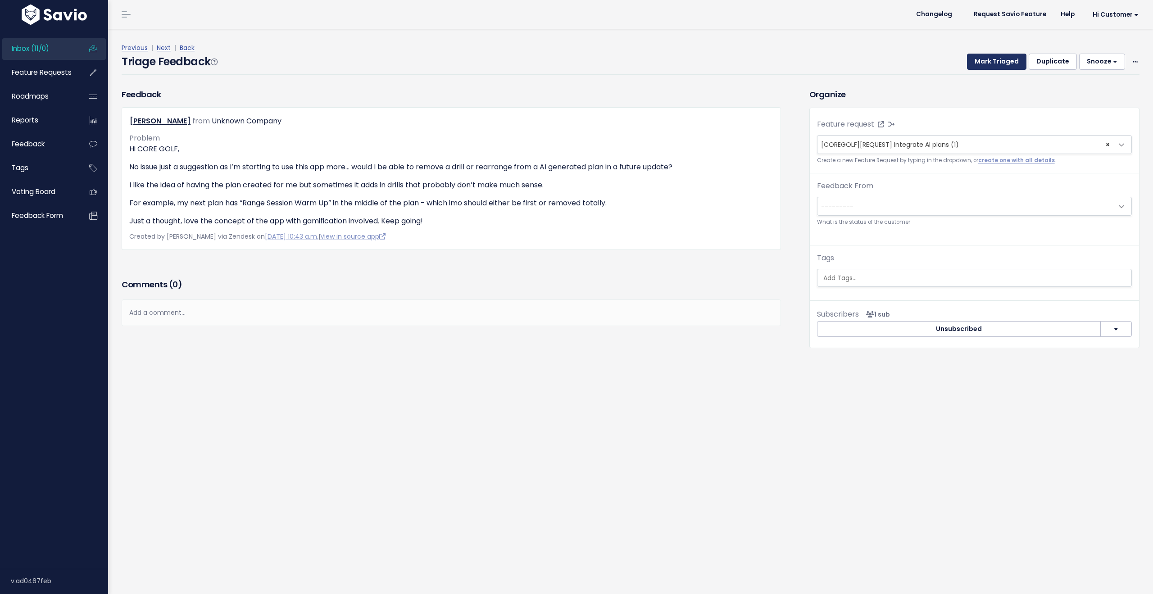
click at [991, 63] on button "Mark Triaged" at bounding box center [996, 62] width 59 height 16
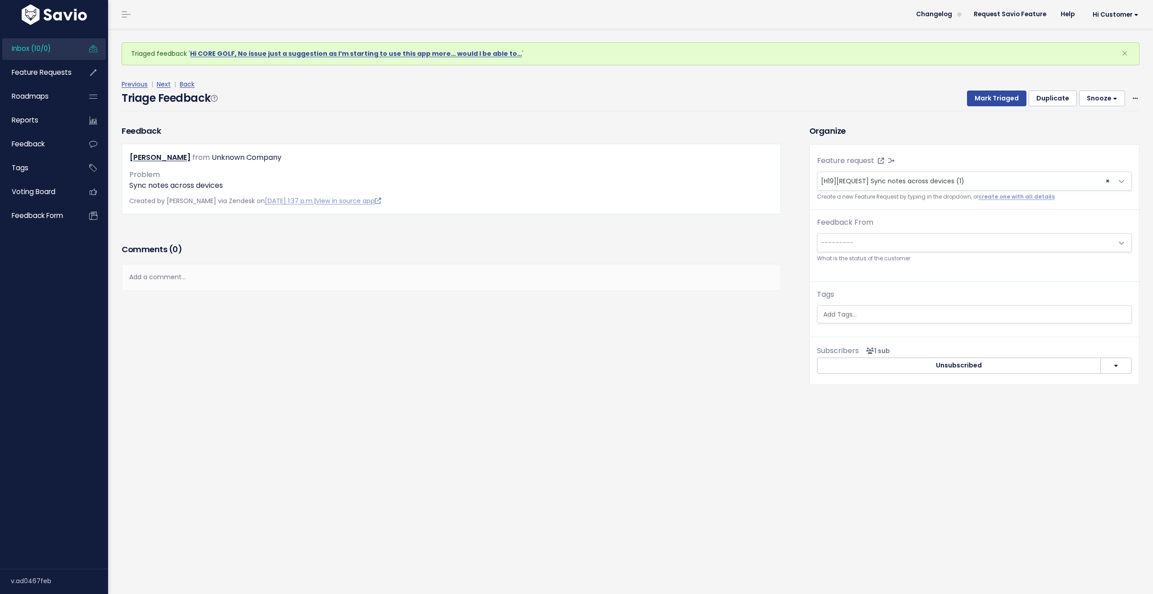
click at [32, 45] on span "Inbox (10/0)" at bounding box center [31, 48] width 39 height 9
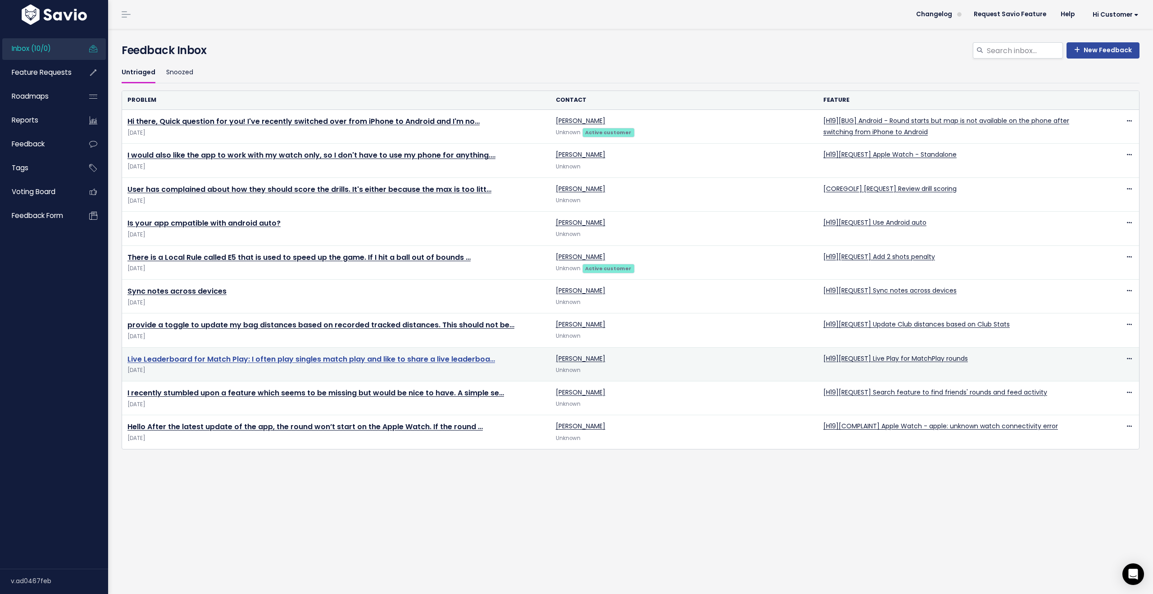
click at [392, 358] on link "Live Leaderboard for Match Play: I often play singles match play and like to sh…" at bounding box center [310, 359] width 367 height 10
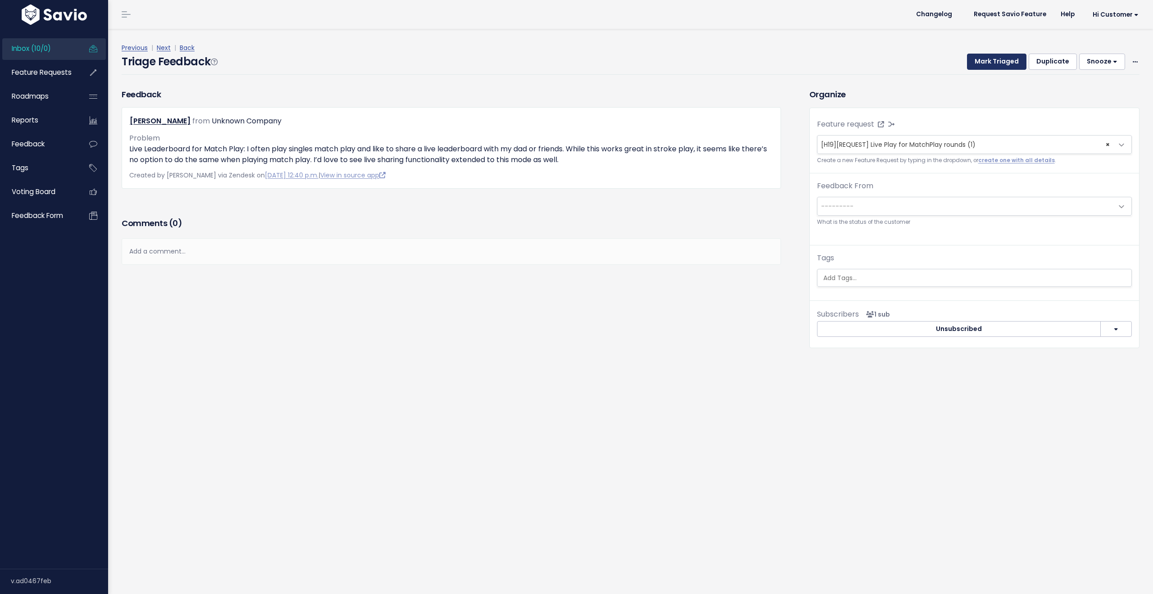
click at [991, 60] on button "Mark Triaged" at bounding box center [996, 62] width 59 height 16
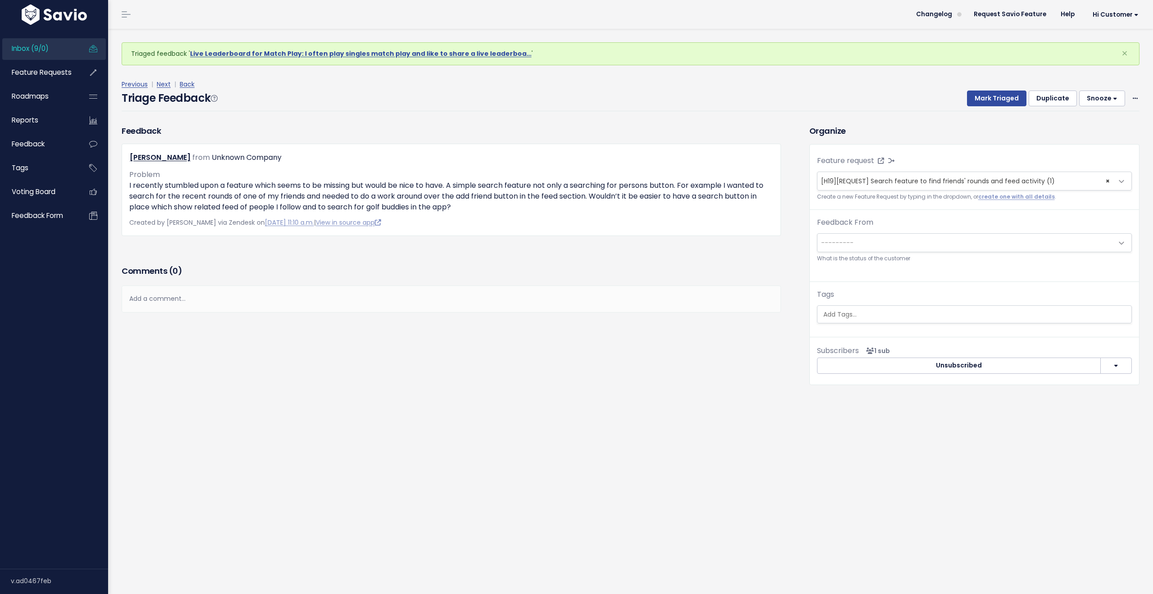
click at [40, 51] on span "Inbox (9/0)" at bounding box center [30, 48] width 37 height 9
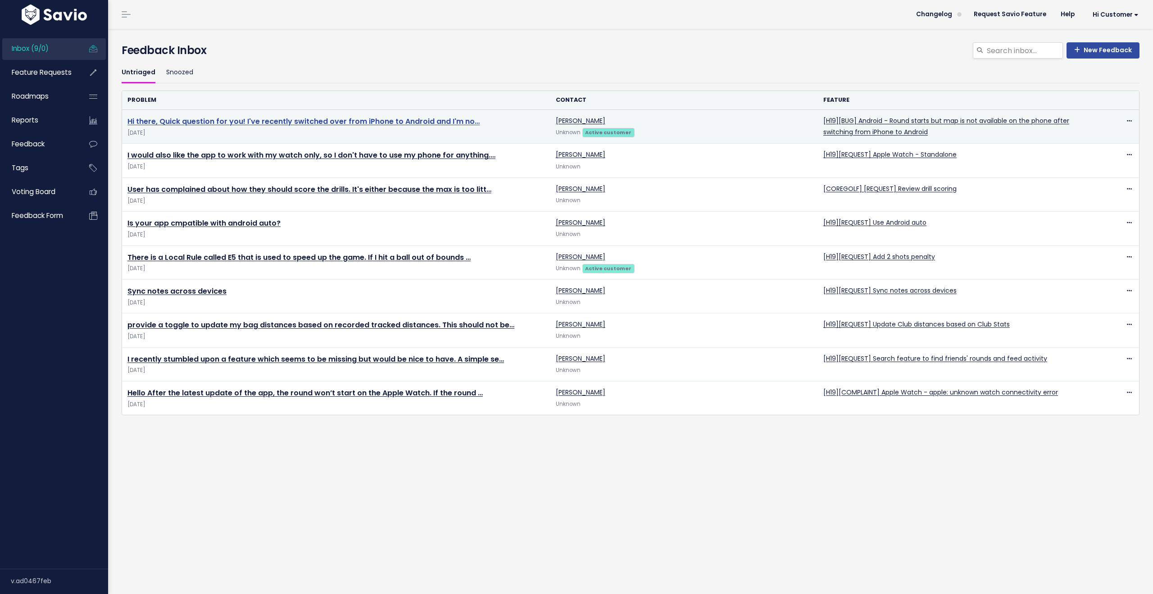
click at [335, 118] on link "Hi there, Quick question for you! I've recently switched over from iPhone to An…" at bounding box center [303, 121] width 352 height 10
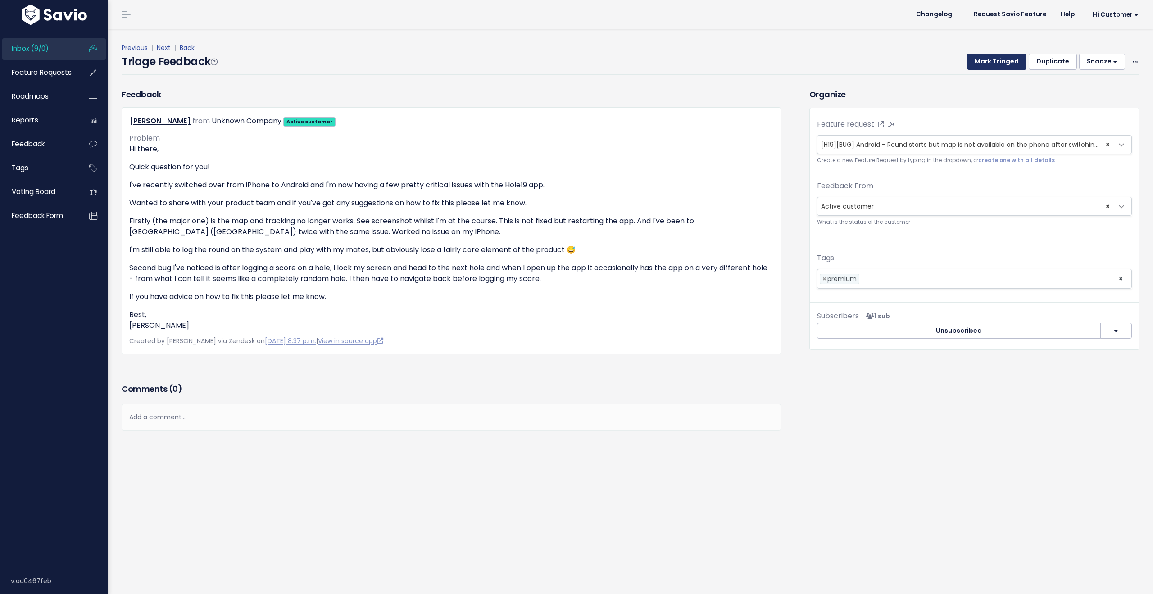
click at [978, 63] on button "Mark Triaged" at bounding box center [996, 62] width 59 height 16
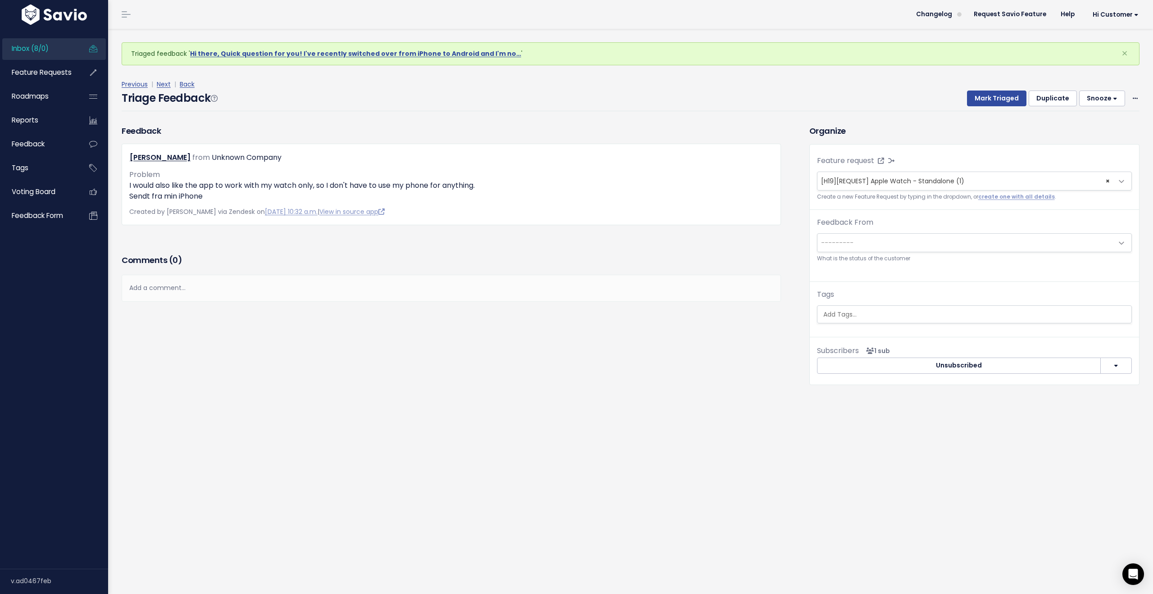
click at [36, 45] on span "Inbox (8/0)" at bounding box center [30, 48] width 37 height 9
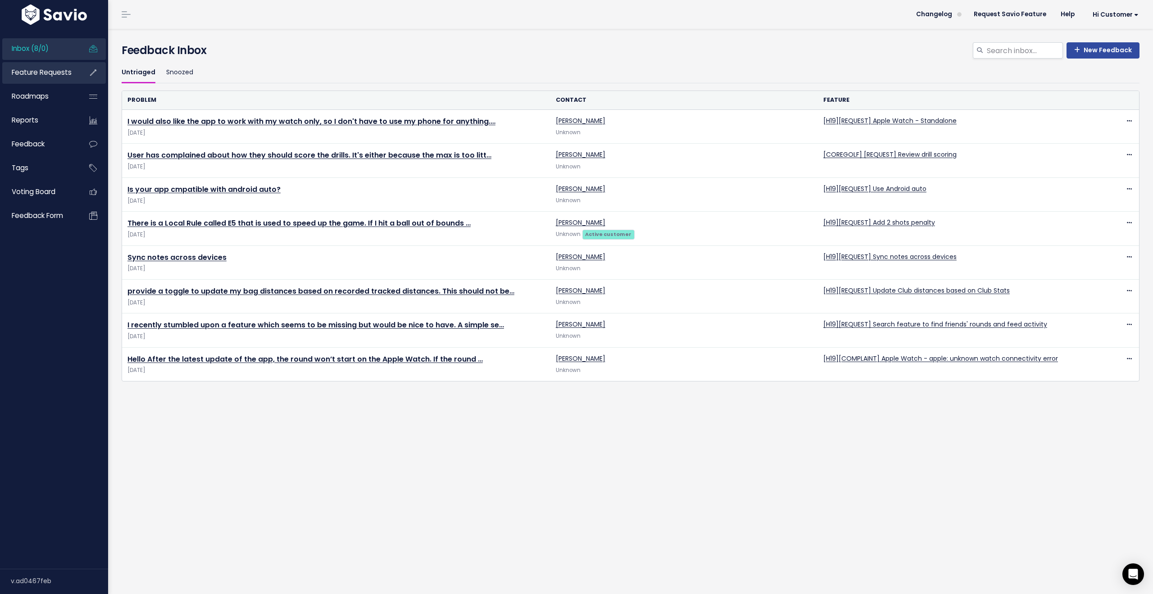
click at [42, 75] on span "Feature Requests" at bounding box center [42, 72] width 60 height 9
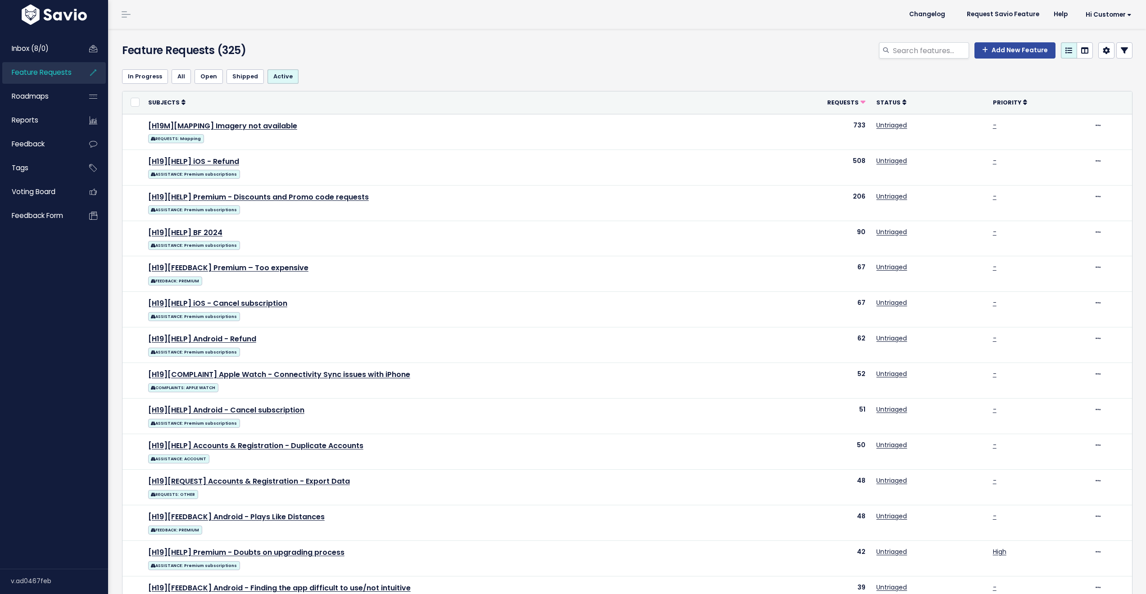
select select
click at [1121, 53] on icon at bounding box center [1124, 50] width 7 height 7
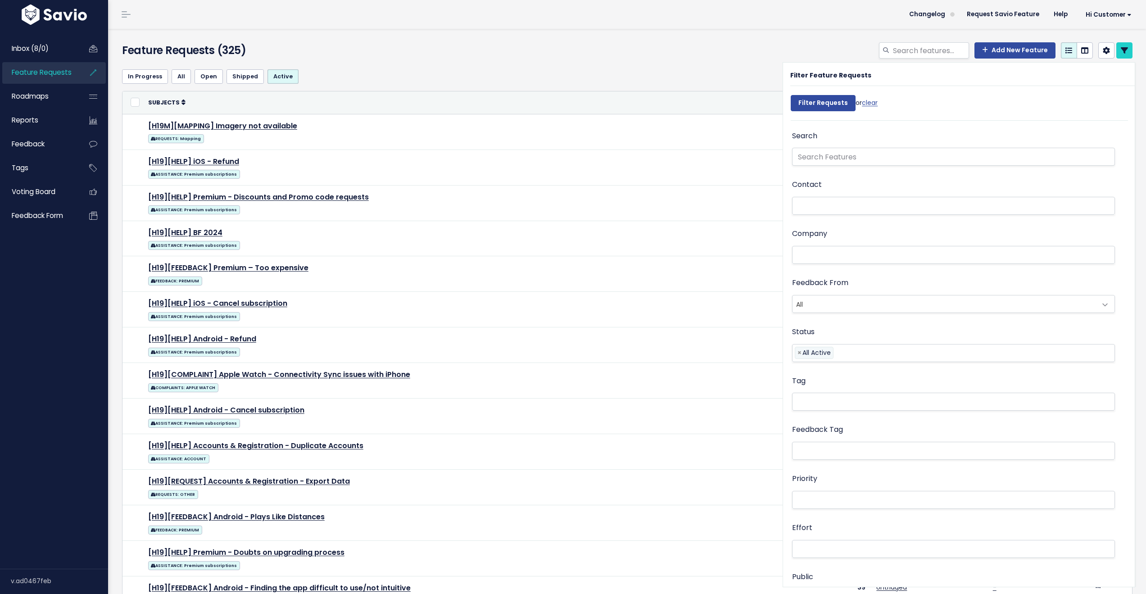
click at [829, 456] on ul at bounding box center [954, 450] width 322 height 17
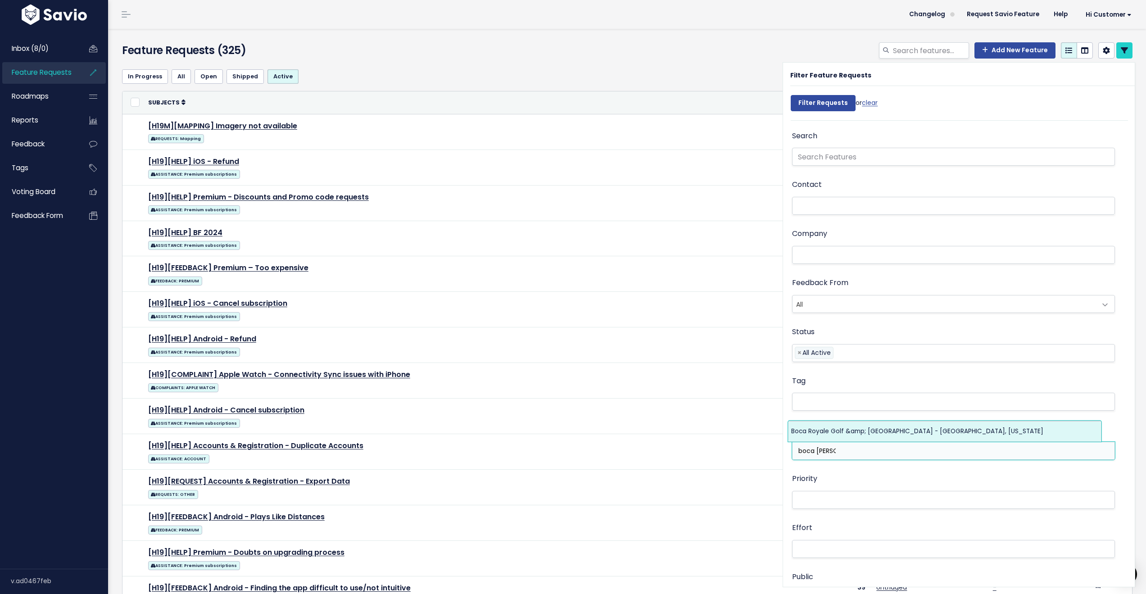
type input "boca roy"
select select "13584"
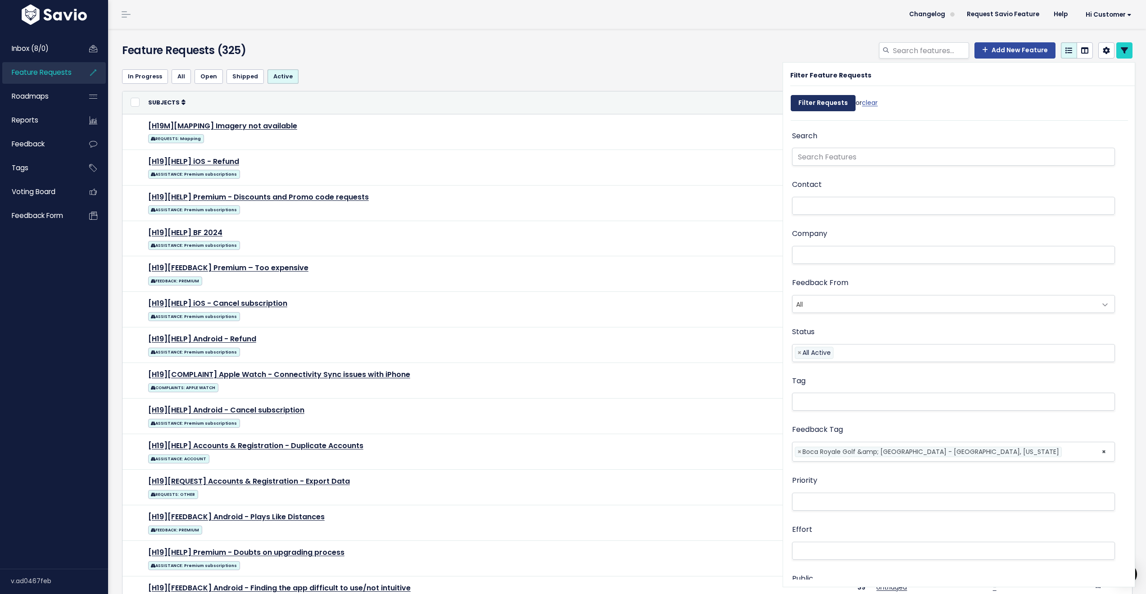
click at [802, 101] on input "Filter Requests" at bounding box center [823, 103] width 65 height 16
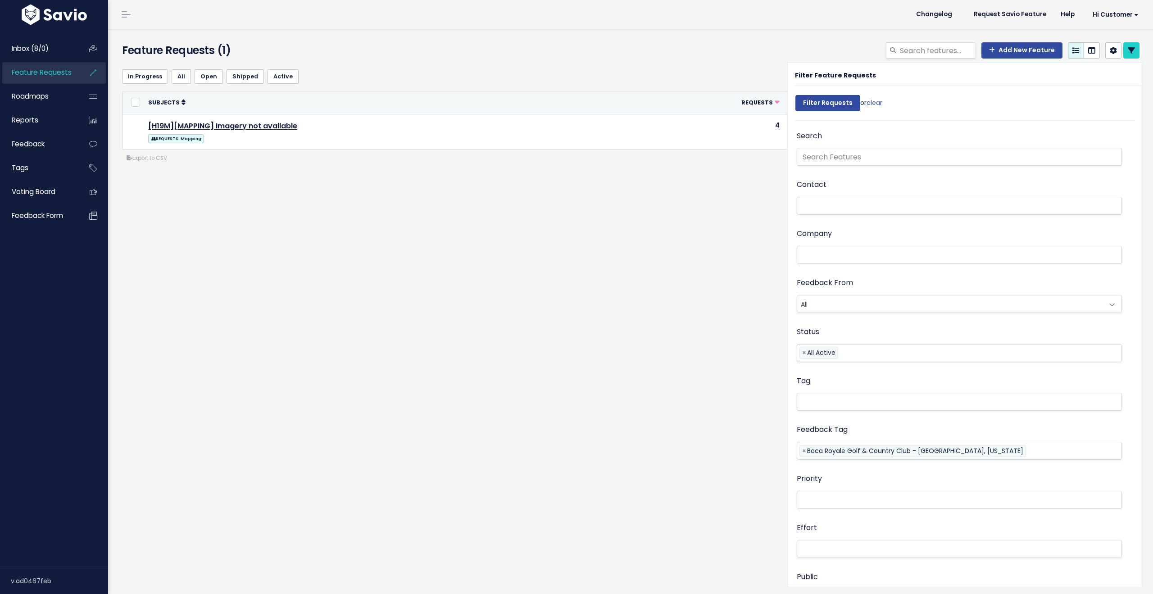
select select
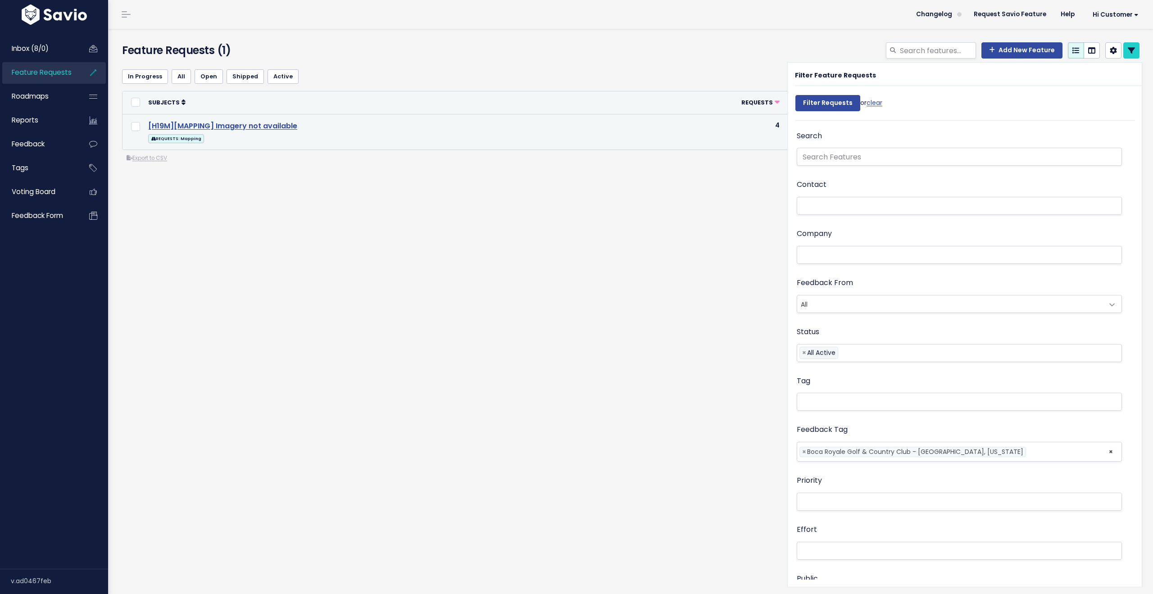
click at [204, 126] on link "[H19M][MAPPING] Imagery not available" at bounding box center [222, 126] width 149 height 10
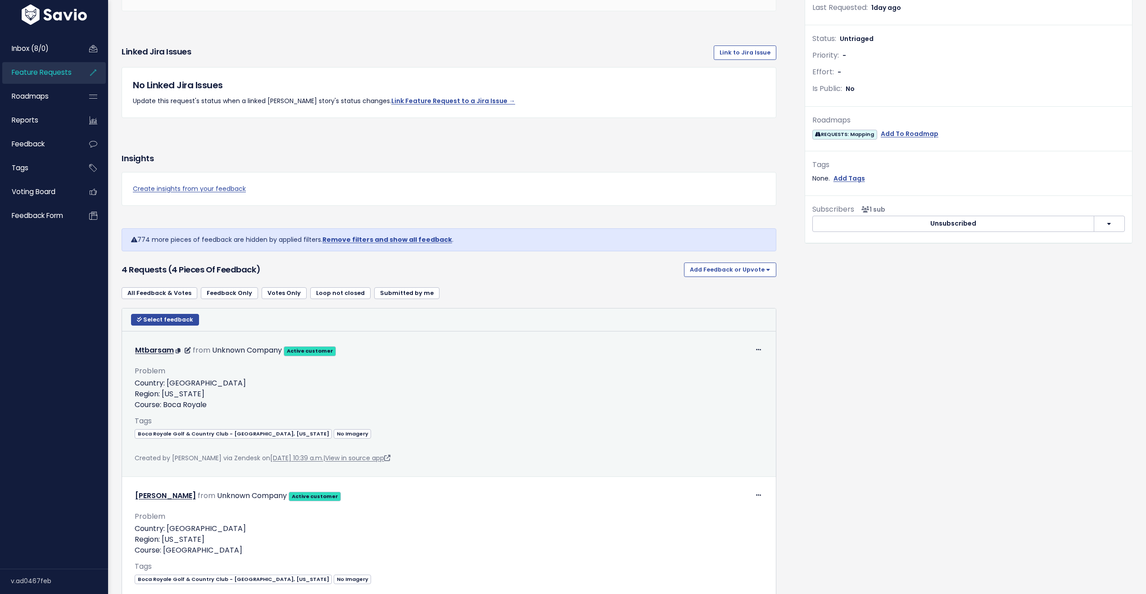
scroll to position [240, 0]
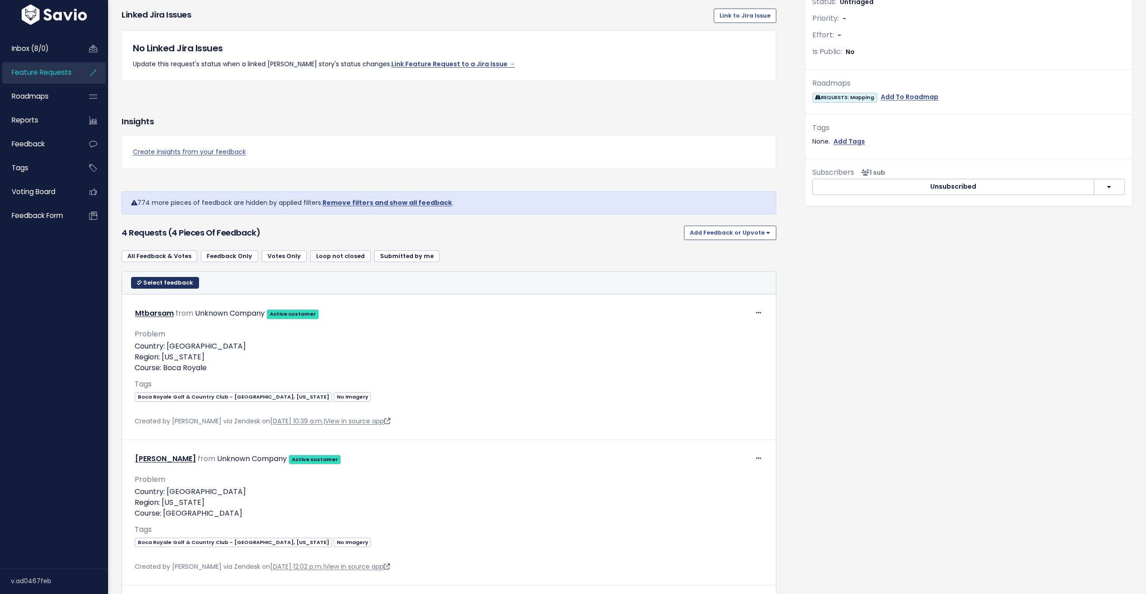
click at [161, 282] on span "Select feedback" at bounding box center [168, 283] width 50 height 8
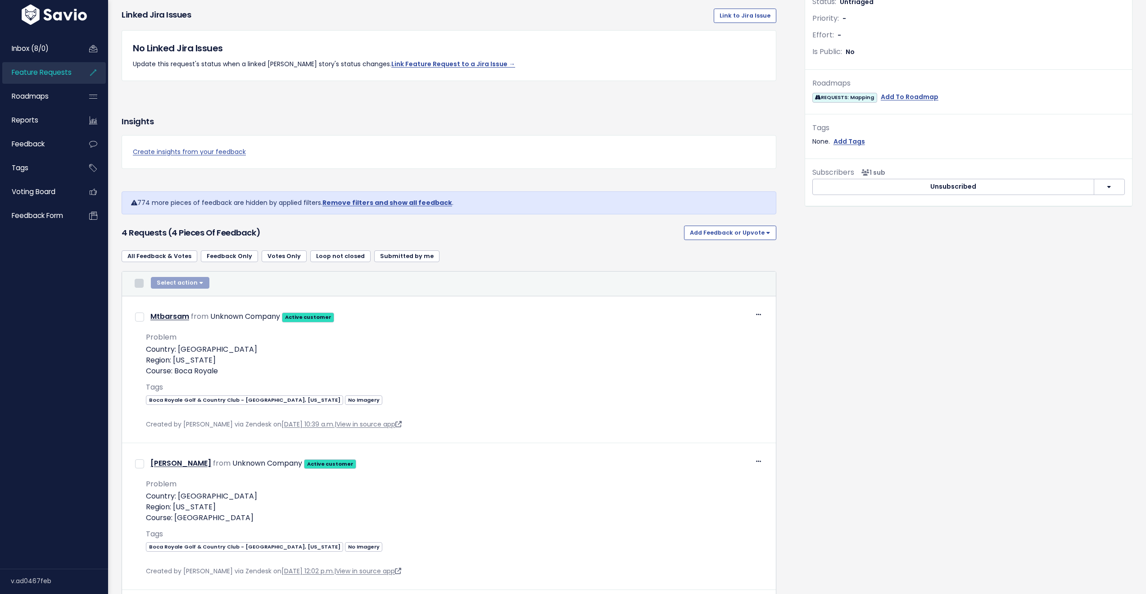
click at [138, 284] on input "checkbox" at bounding box center [139, 283] width 9 height 9
checkbox input "true"
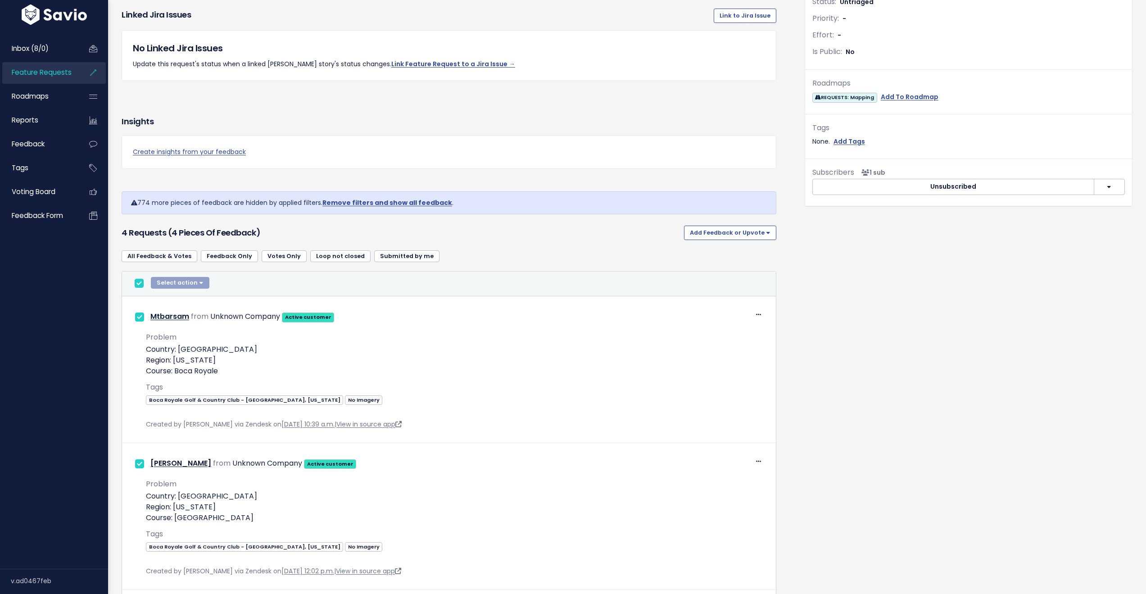
checkbox input "true"
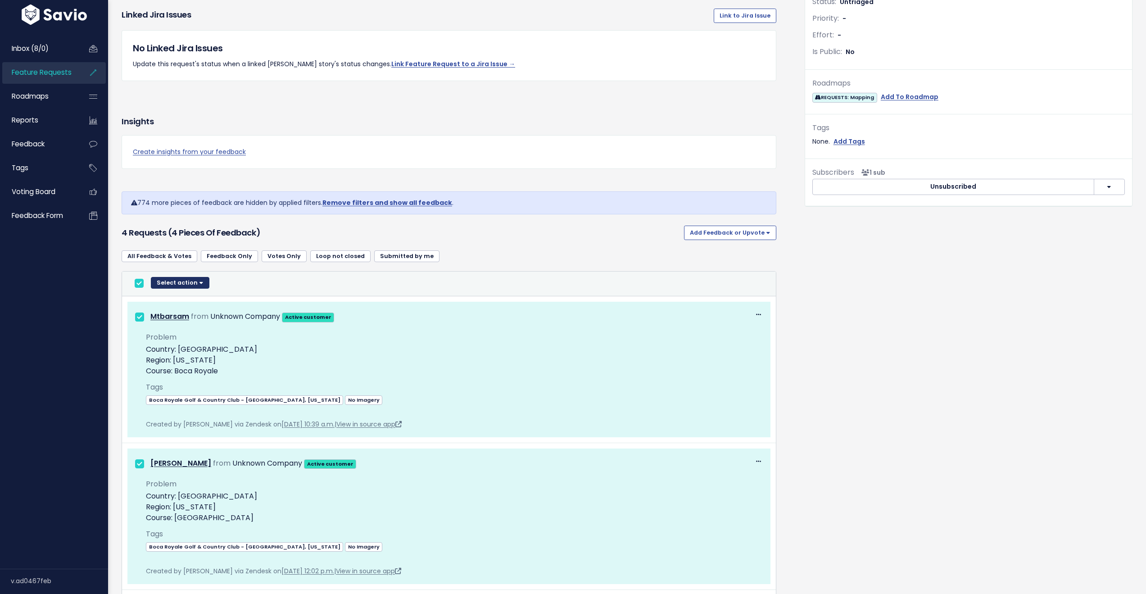
click at [202, 281] on button "Select action" at bounding box center [180, 283] width 59 height 12
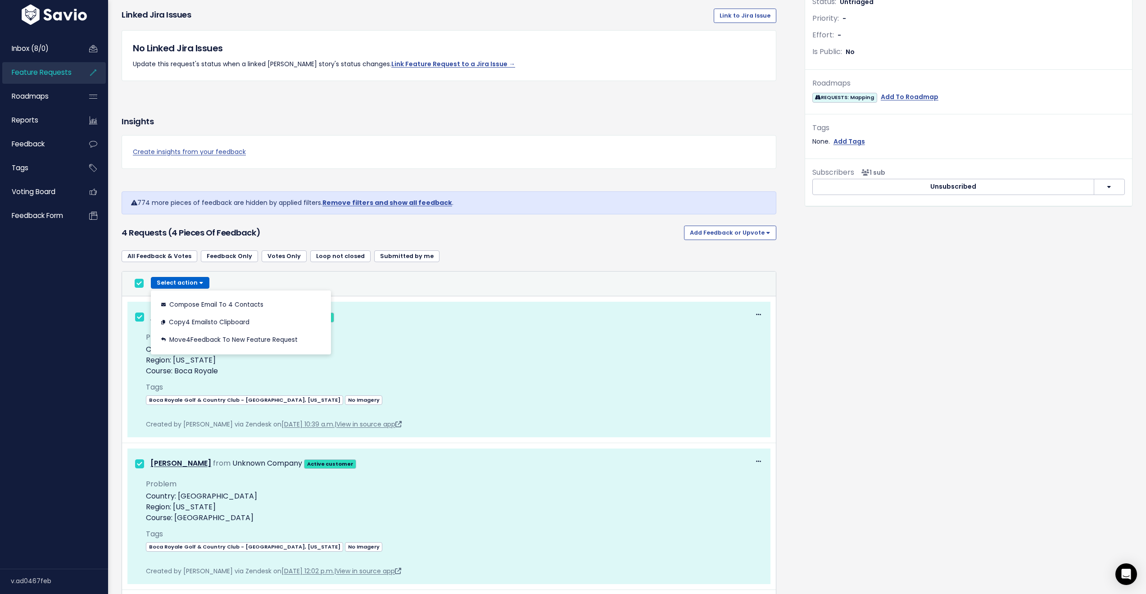
click at [217, 304] on div "Edit Contact" at bounding box center [202, 305] width 41 height 12
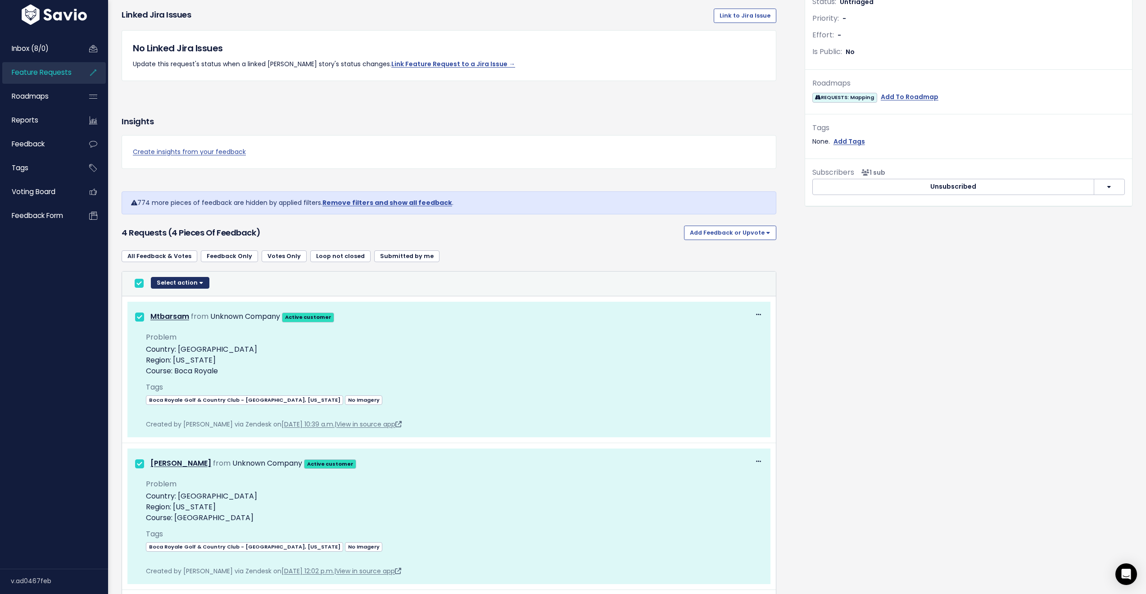
click at [199, 282] on button "Select action" at bounding box center [180, 283] width 59 height 12
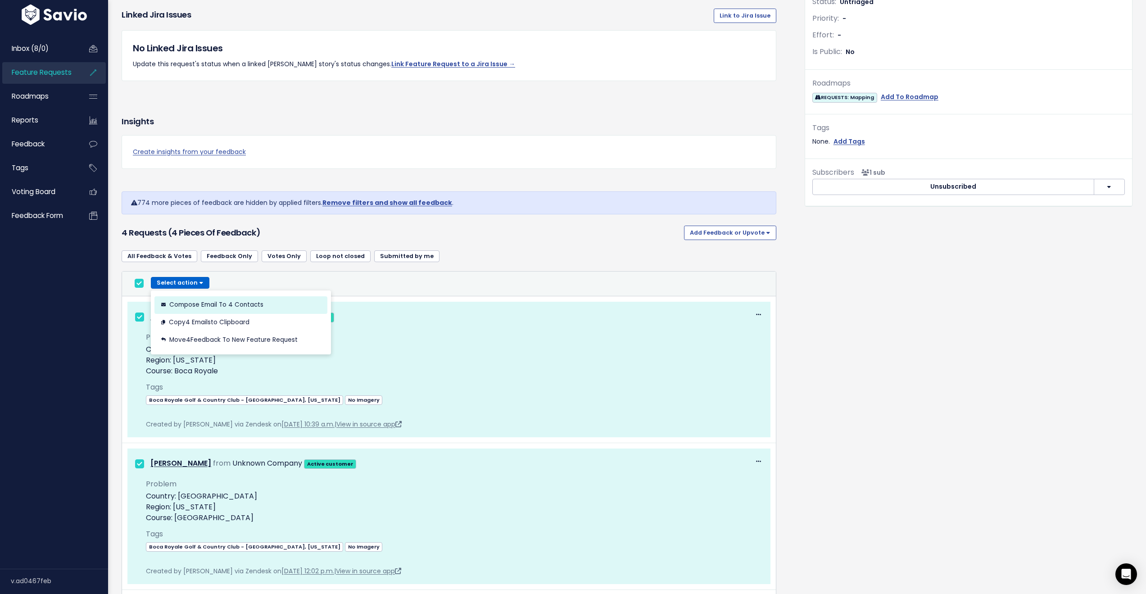
click at [180, 305] on button "Compose Email to 4 Contacts" at bounding box center [240, 305] width 173 height 18
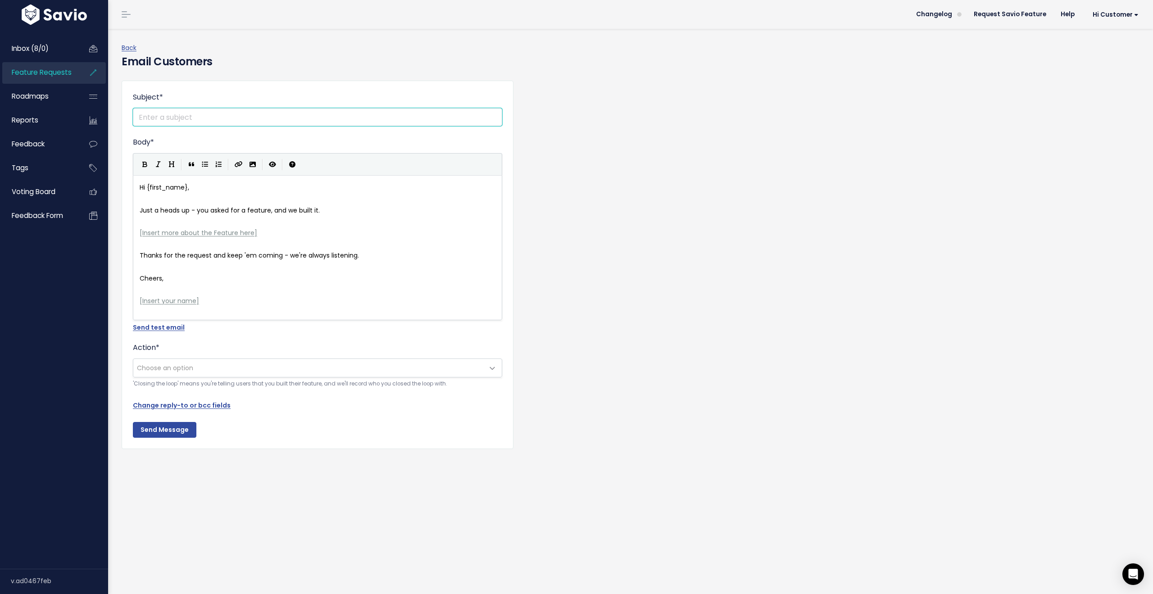
click at [196, 118] on input "Subject *" at bounding box center [317, 117] width 369 height 18
paste input "New Course Available: COURSE_NAME"
drag, startPoint x: 139, startPoint y: 116, endPoint x: 155, endPoint y: 116, distance: 16.2
click at [155, 116] on input "New Course Available: COURSE_NAME" at bounding box center [317, 117] width 369 height 18
click at [168, 117] on input "New Course Available: COURSE_NAME" at bounding box center [317, 117] width 369 height 18
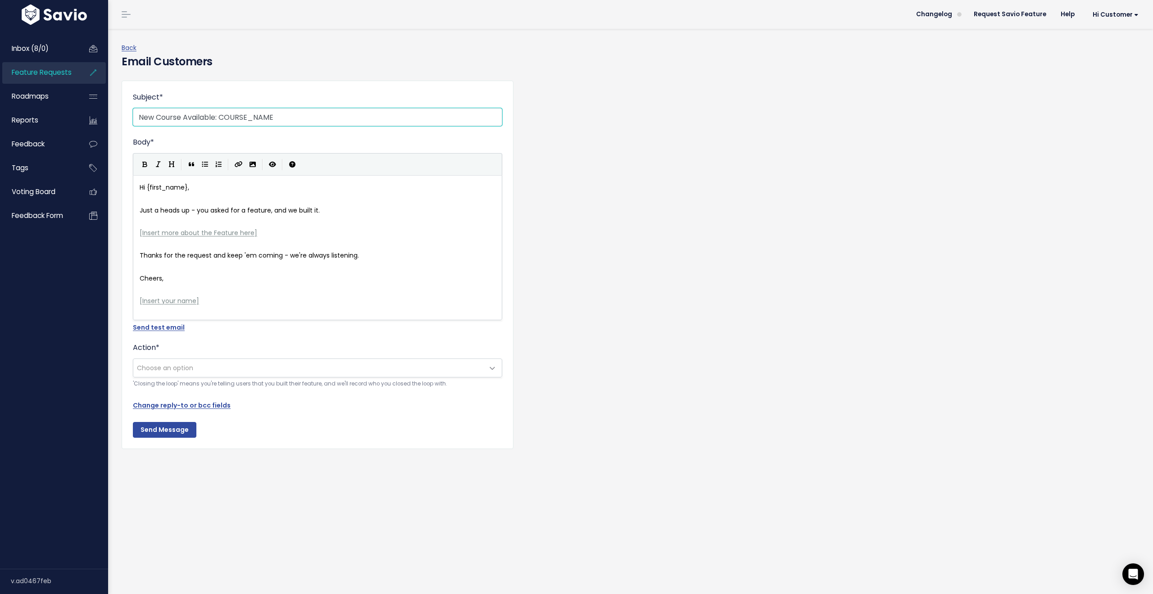
drag, startPoint x: 187, startPoint y: 116, endPoint x: 216, endPoint y: 115, distance: 29.3
click at [216, 115] on input "New Course Available: COURSE_NAME" at bounding box center [317, 117] width 369 height 18
drag, startPoint x: 156, startPoint y: 113, endPoint x: 135, endPoint y: 116, distance: 21.3
click at [135, 116] on input "New Course Available: COURSE_NAME" at bounding box center [317, 117] width 369 height 18
drag, startPoint x: 168, startPoint y: 116, endPoint x: 196, endPoint y: 117, distance: 28.4
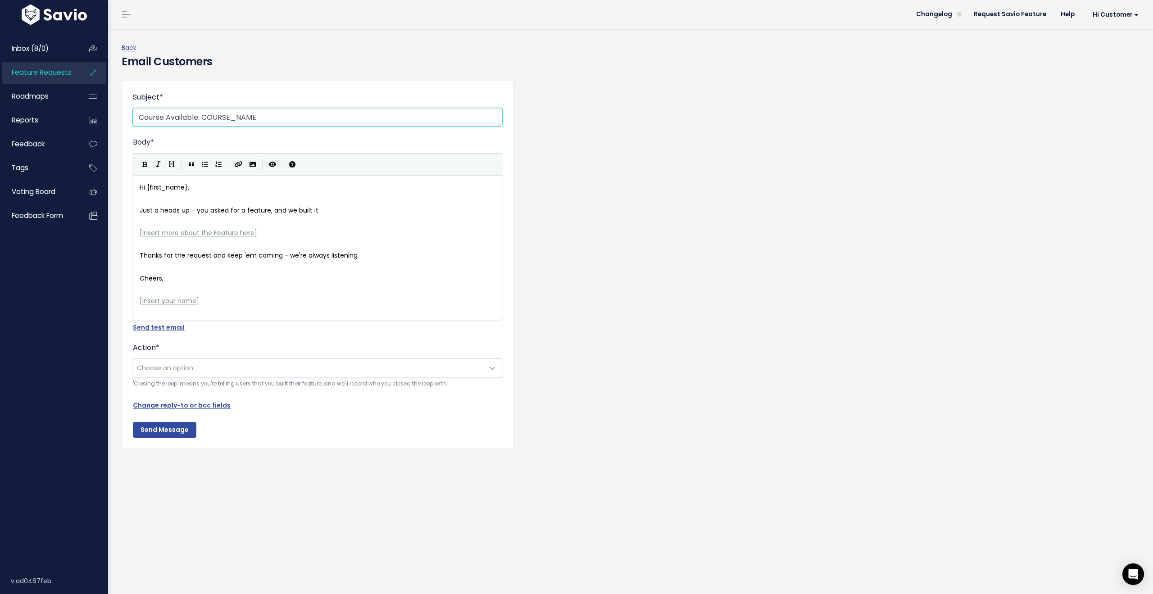
click at [196, 117] on input "Course Available: COURSE_NAME" at bounding box center [317, 117] width 369 height 18
click at [138, 114] on input "Course Available: COURSE_NAME" at bounding box center [317, 117] width 369 height 18
drag, startPoint x: 137, startPoint y: 116, endPoint x: 282, endPoint y: 120, distance: 145.5
click at [282, 120] on input "Course Available: COURSE_NAME" at bounding box center [317, 117] width 369 height 18
paste input "New"
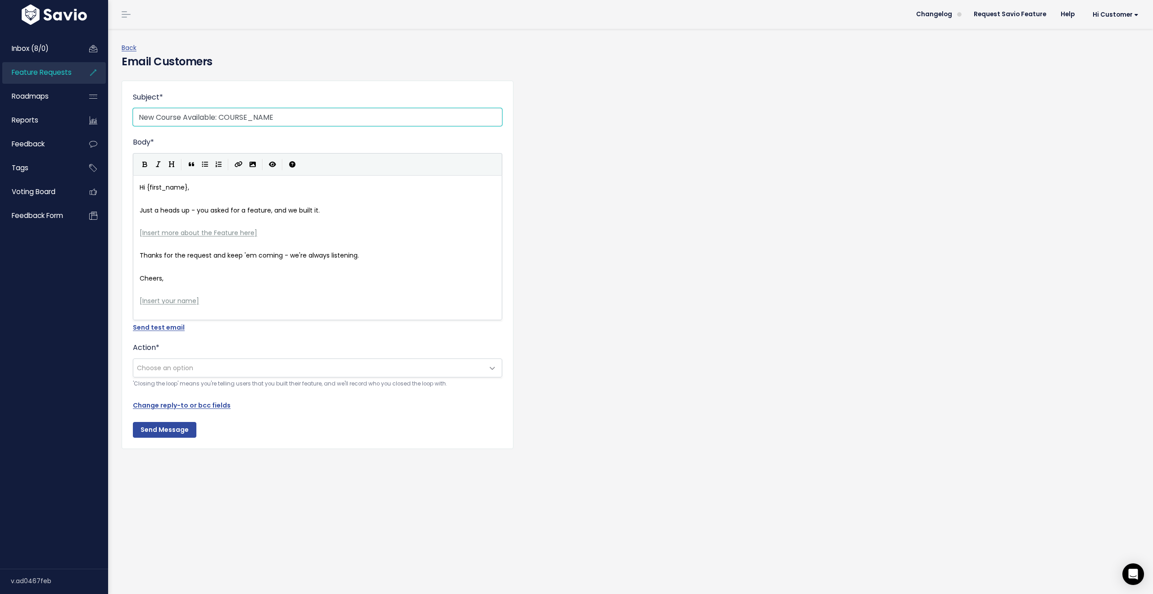
drag, startPoint x: 276, startPoint y: 113, endPoint x: 222, endPoint y: 121, distance: 55.5
click at [222, 121] on input "New Course Available: COURSE_NAME" at bounding box center [317, 117] width 369 height 18
paste input "Boca Royale Golf & Country Club"
type input "New Course Available: Boca Royale Golf & Country Club"
click at [145, 186] on span "Hi {first_name}," at bounding box center [165, 187] width 50 height 9
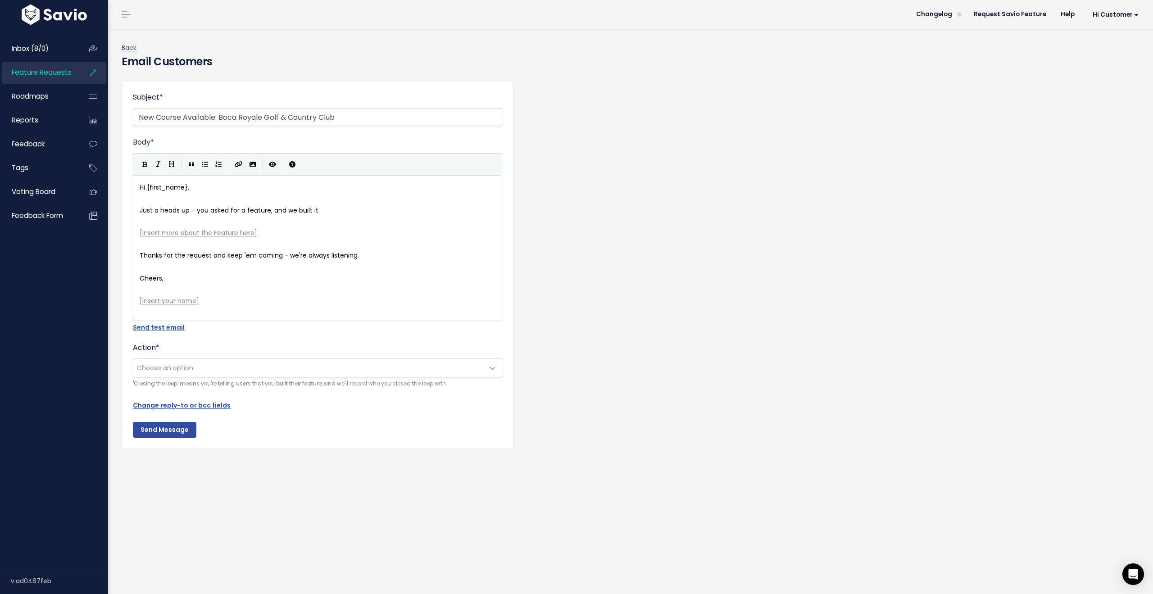
scroll to position [3, 0]
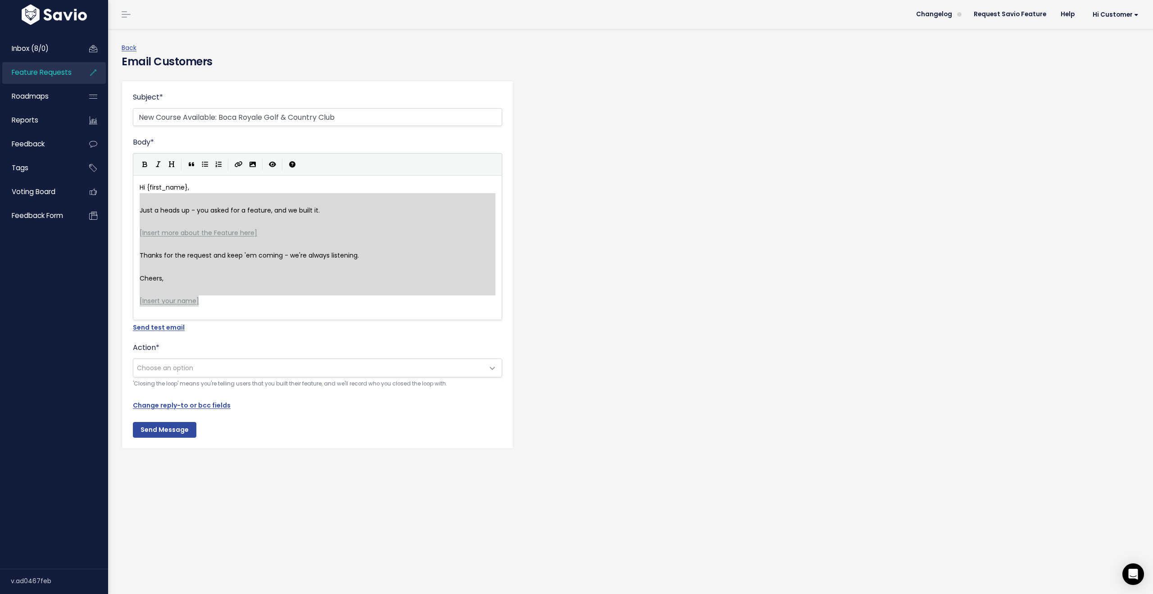
type textarea "Hi {first_name}, Just a heads up - you asked for a feature, and we built it. [I…"
drag, startPoint x: 184, startPoint y: 309, endPoint x: 127, endPoint y: 187, distance: 135.0
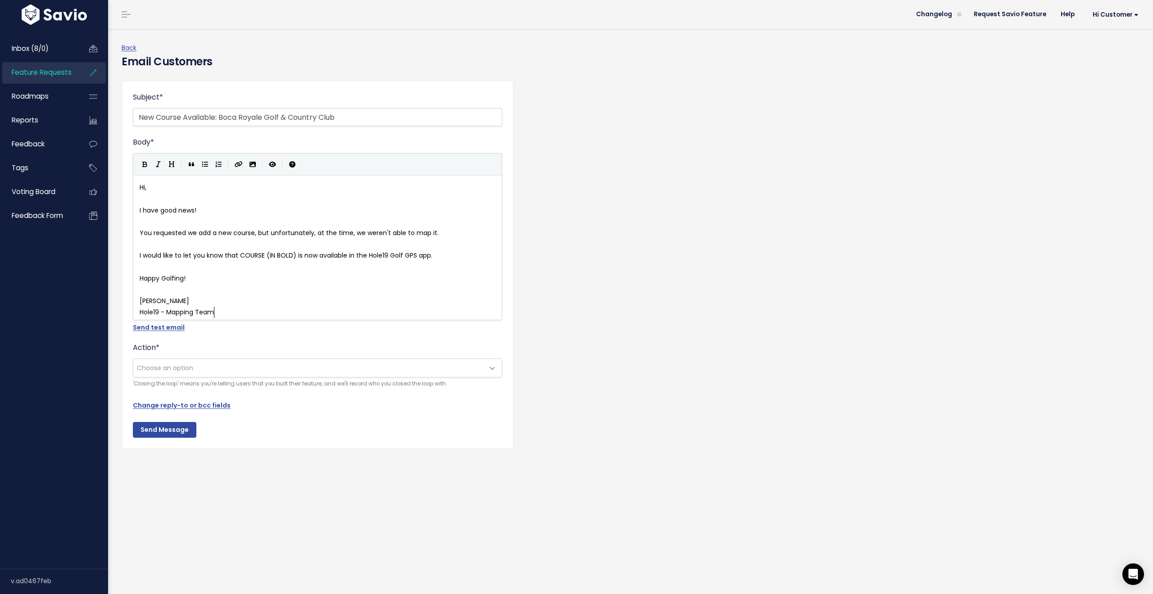
click at [187, 232] on span "You requested we add a new course, but unfortunately, at the time, we weren't a…" at bounding box center [289, 232] width 299 height 9
drag, startPoint x: 197, startPoint y: 231, endPoint x: 210, endPoint y: 230, distance: 12.6
type textarea "update"
drag, startPoint x: 198, startPoint y: 233, endPoint x: 221, endPoint y: 231, distance: 22.6
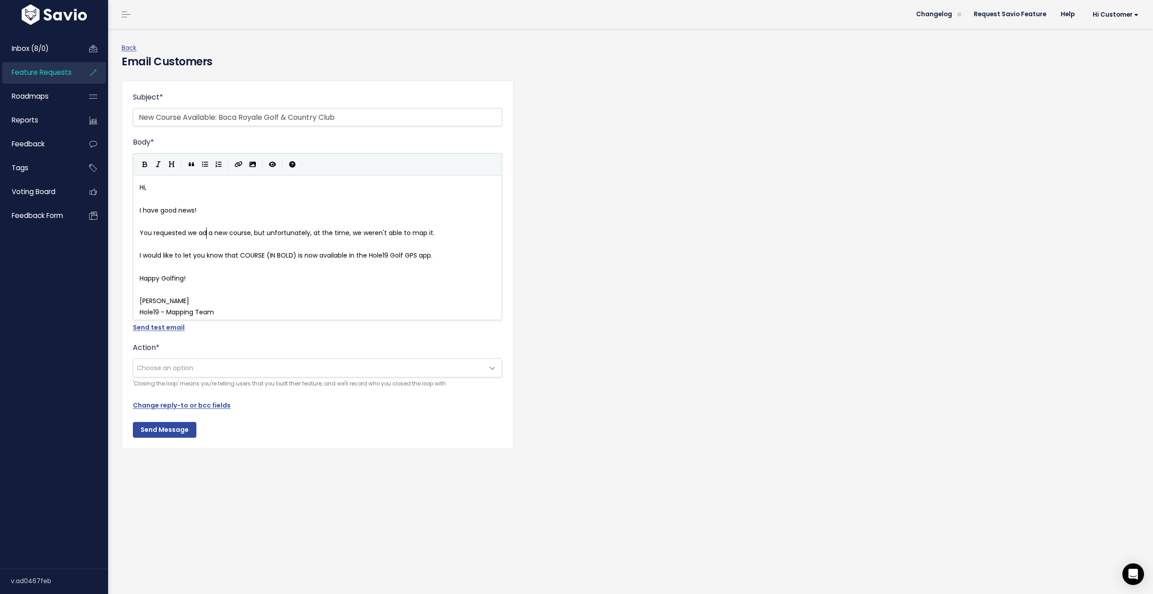
scroll to position [3, 13]
type textarea "add"
click at [231, 299] on pre "[PERSON_NAME]" at bounding box center [321, 300] width 366 height 11
drag, startPoint x: 188, startPoint y: 231, endPoint x: 194, endPoint y: 230, distance: 6.4
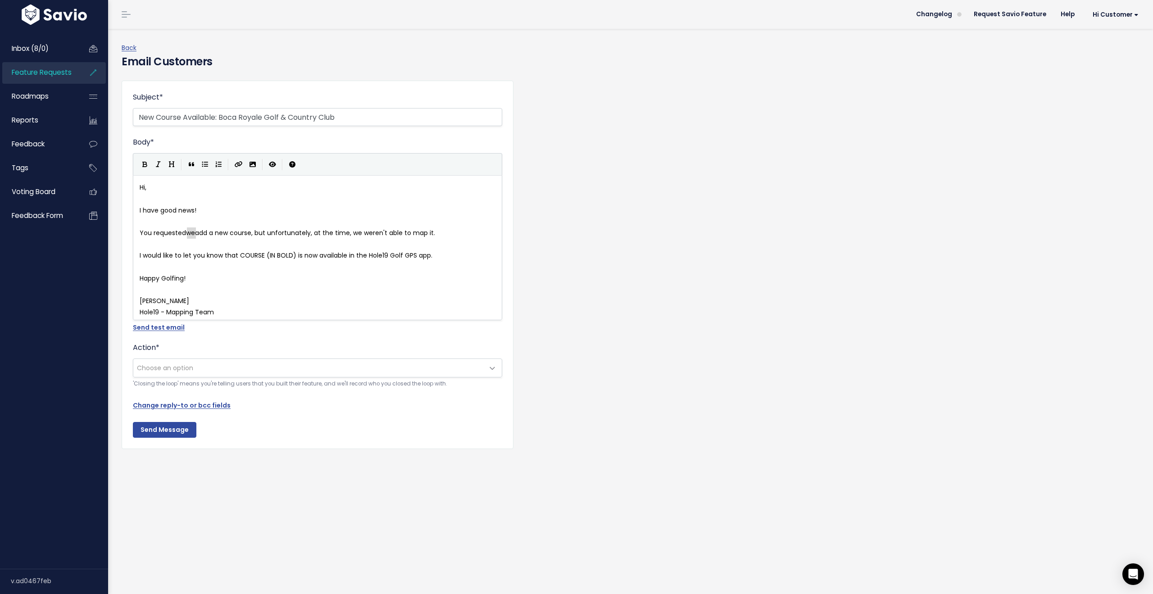
type textarea "to"
drag, startPoint x: 239, startPoint y: 254, endPoint x: 290, endPoint y: 254, distance: 50.9
type textarea "COURSE (IN BOLD)"
click at [214, 262] on pre "​" at bounding box center [321, 267] width 366 height 11
type textarea "COURSE (IN BOLD)"
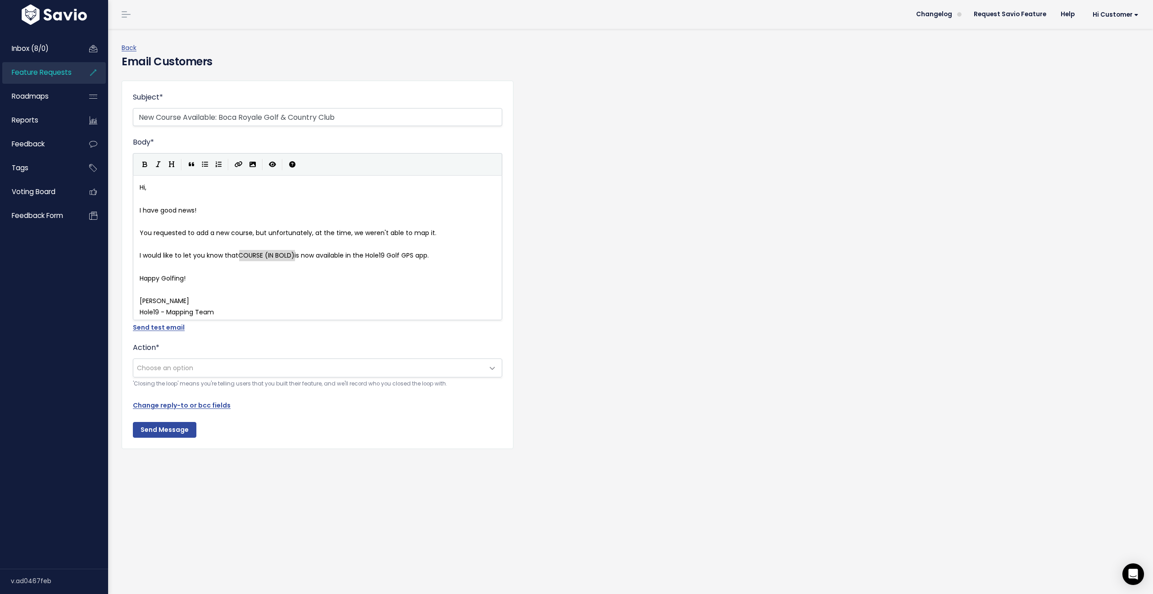
drag, startPoint x: 240, startPoint y: 253, endPoint x: 290, endPoint y: 255, distance: 50.5
paste textarea
type textarea "Boca Royale Golf & Country Club"
drag, startPoint x: 239, startPoint y: 254, endPoint x: 340, endPoint y: 256, distance: 100.9
click at [142, 162] on icon "Bold" at bounding box center [144, 164] width 5 height 6
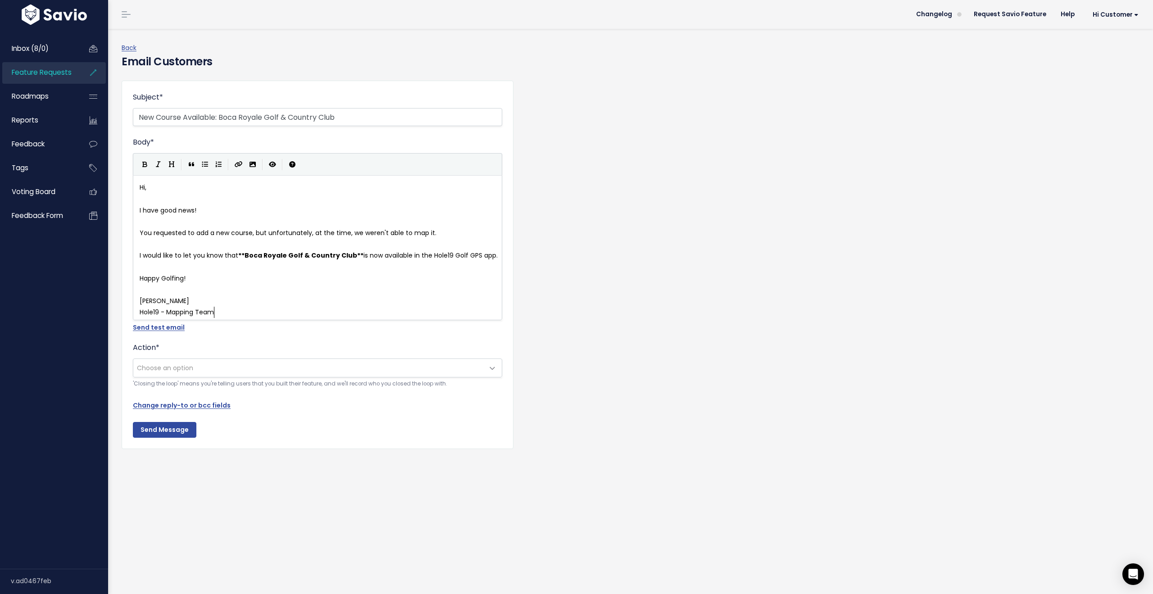
click at [224, 315] on pre "Hole19 - Mapping Team" at bounding box center [321, 312] width 366 height 11
click at [196, 372] on span "Choose an option" at bounding box center [308, 368] width 350 height 18
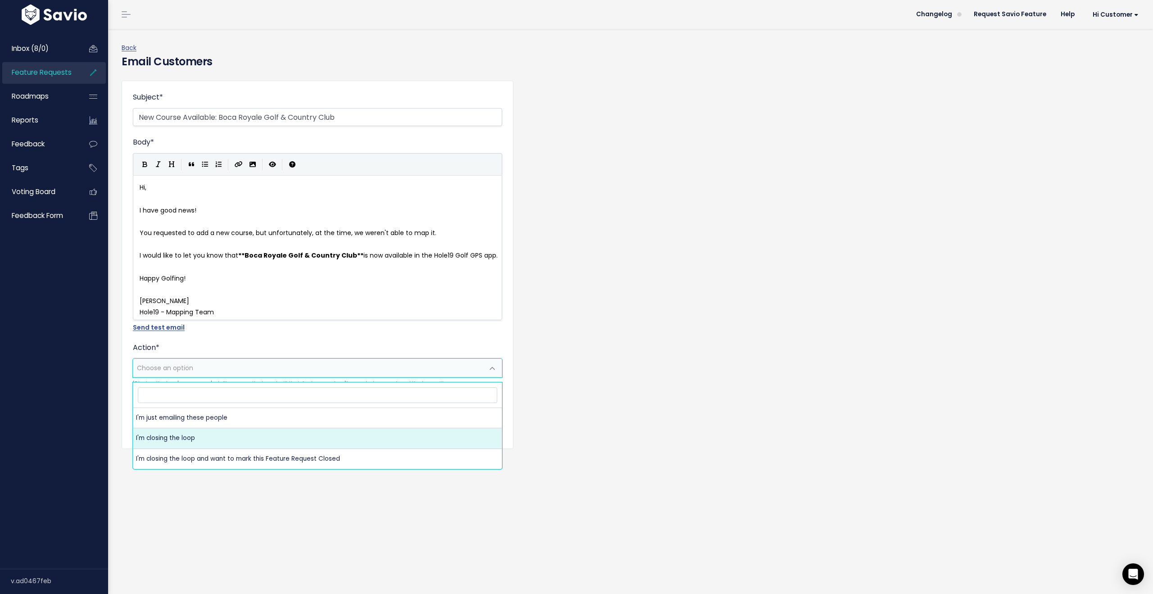
select select "ACTION_CLOSE_LOOP"
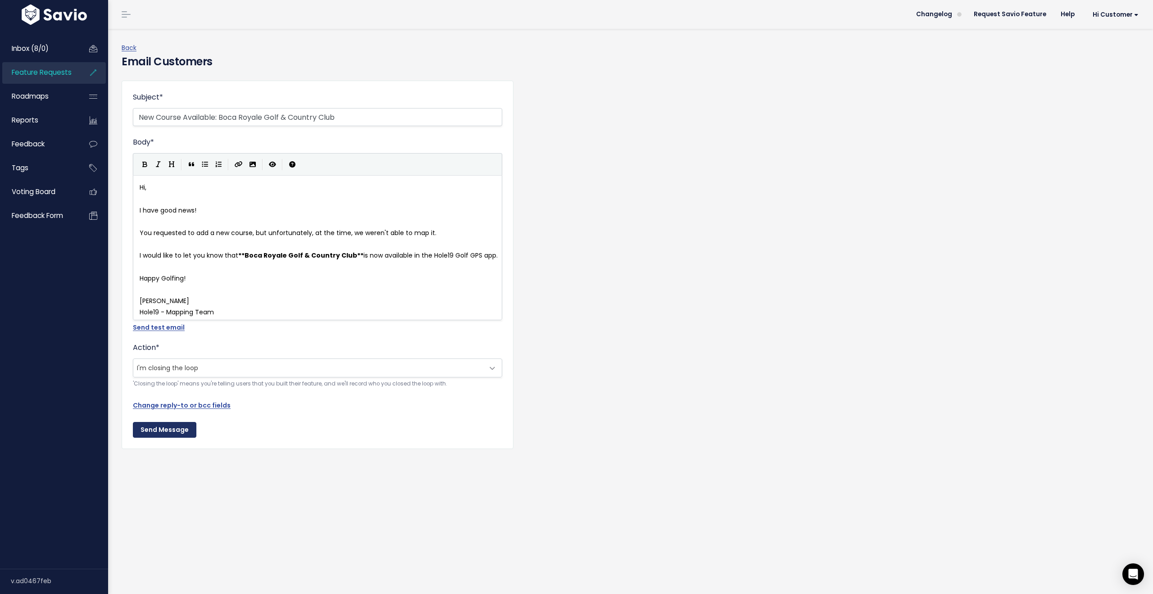
click at [163, 435] on input "Send Message" at bounding box center [164, 430] width 63 height 16
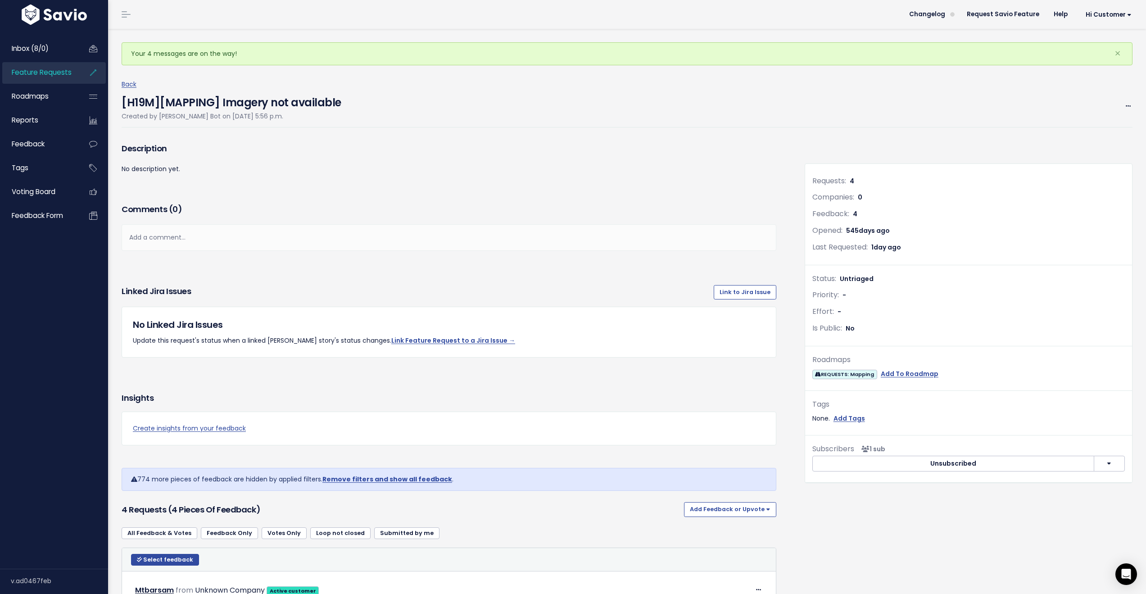
click at [45, 72] on span "Feature Requests" at bounding box center [42, 72] width 60 height 9
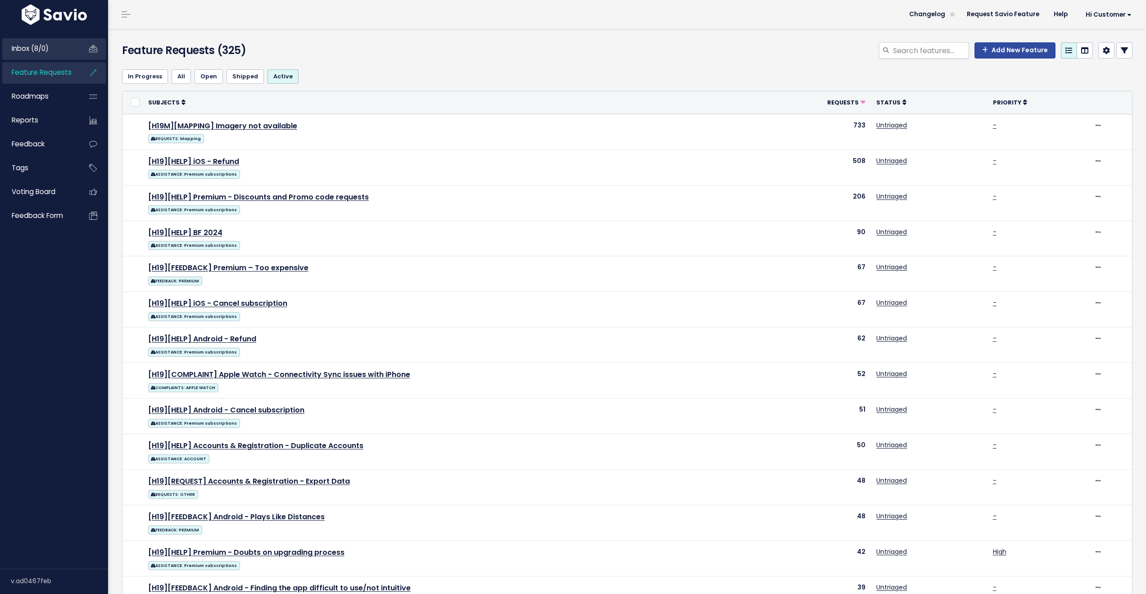
click at [36, 45] on span "Inbox (8/0)" at bounding box center [30, 48] width 37 height 9
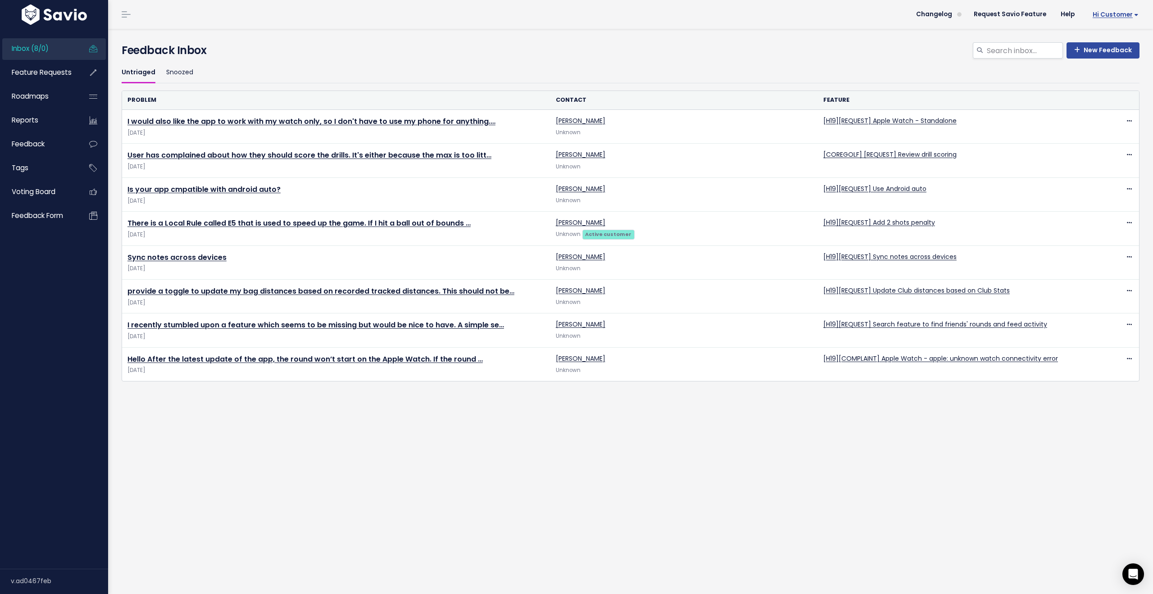
click at [1103, 16] on span "Hi Customer" at bounding box center [1115, 14] width 46 height 7
click at [1094, 144] on link "Logout" at bounding box center [1109, 146] width 66 height 18
